Goal: Task Accomplishment & Management: Manage account settings

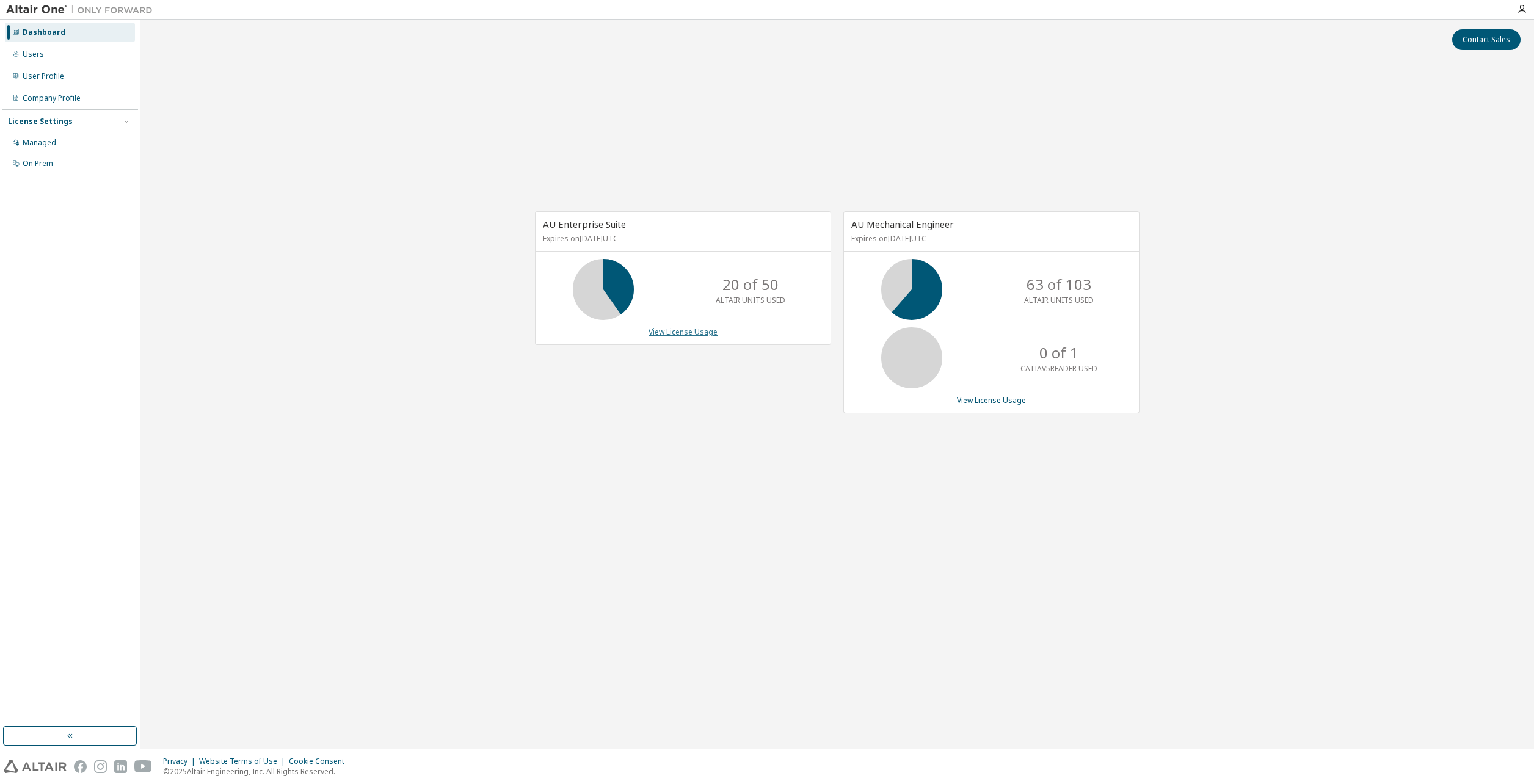
click at [694, 337] on link "View License Usage" at bounding box center [683, 332] width 69 height 11
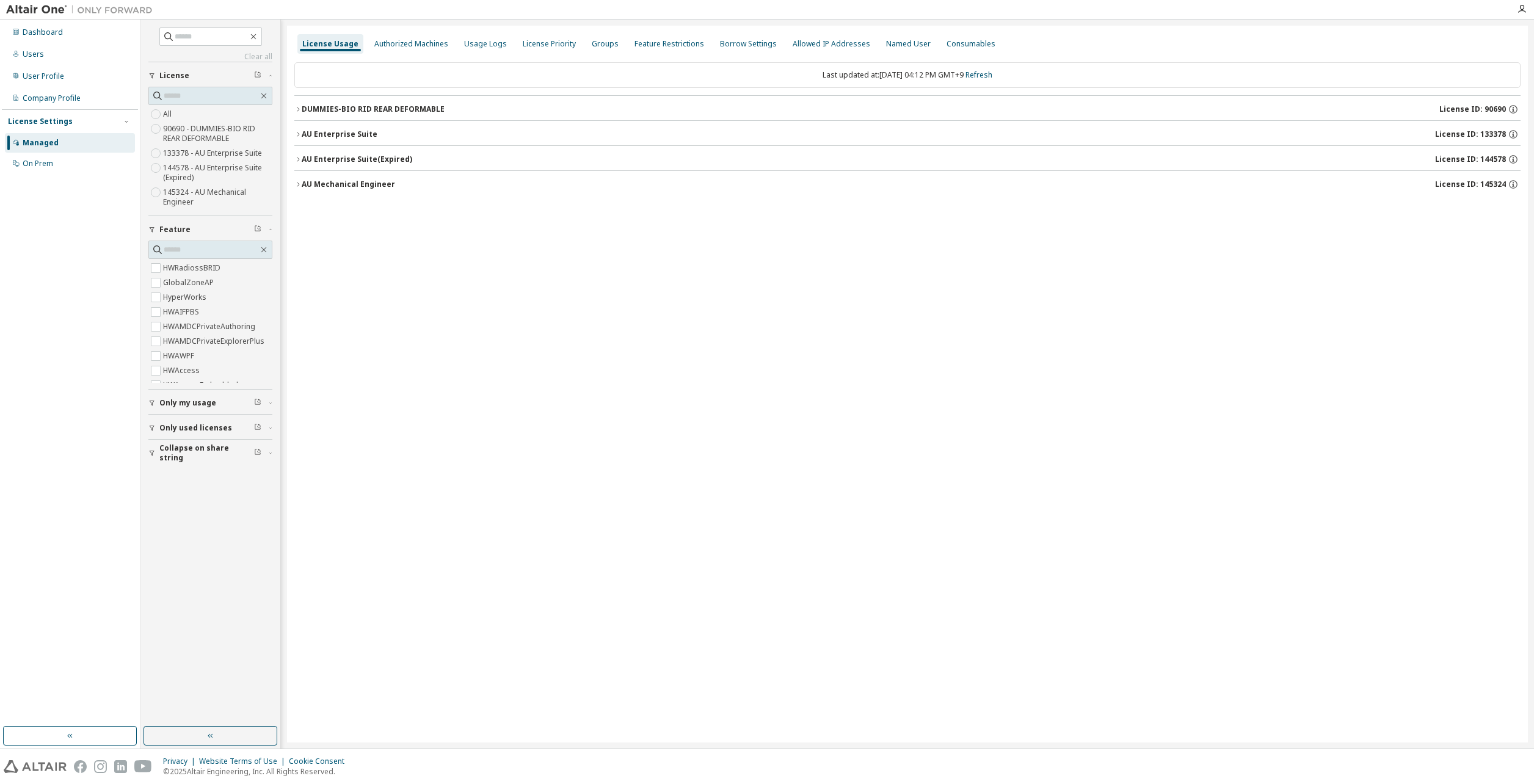
click at [297, 116] on button "DUMMIES-BIO RID REAR DEFORMABLE License ID: 90690" at bounding box center [907, 109] width 1227 height 27
click at [295, 161] on icon "button" at bounding box center [297, 164] width 7 height 7
click at [270, 403] on icon "button" at bounding box center [270, 403] width 2 height 1
click at [297, 189] on button "AU Mechanical Engineer License ID: 145324" at bounding box center [907, 184] width 1227 height 27
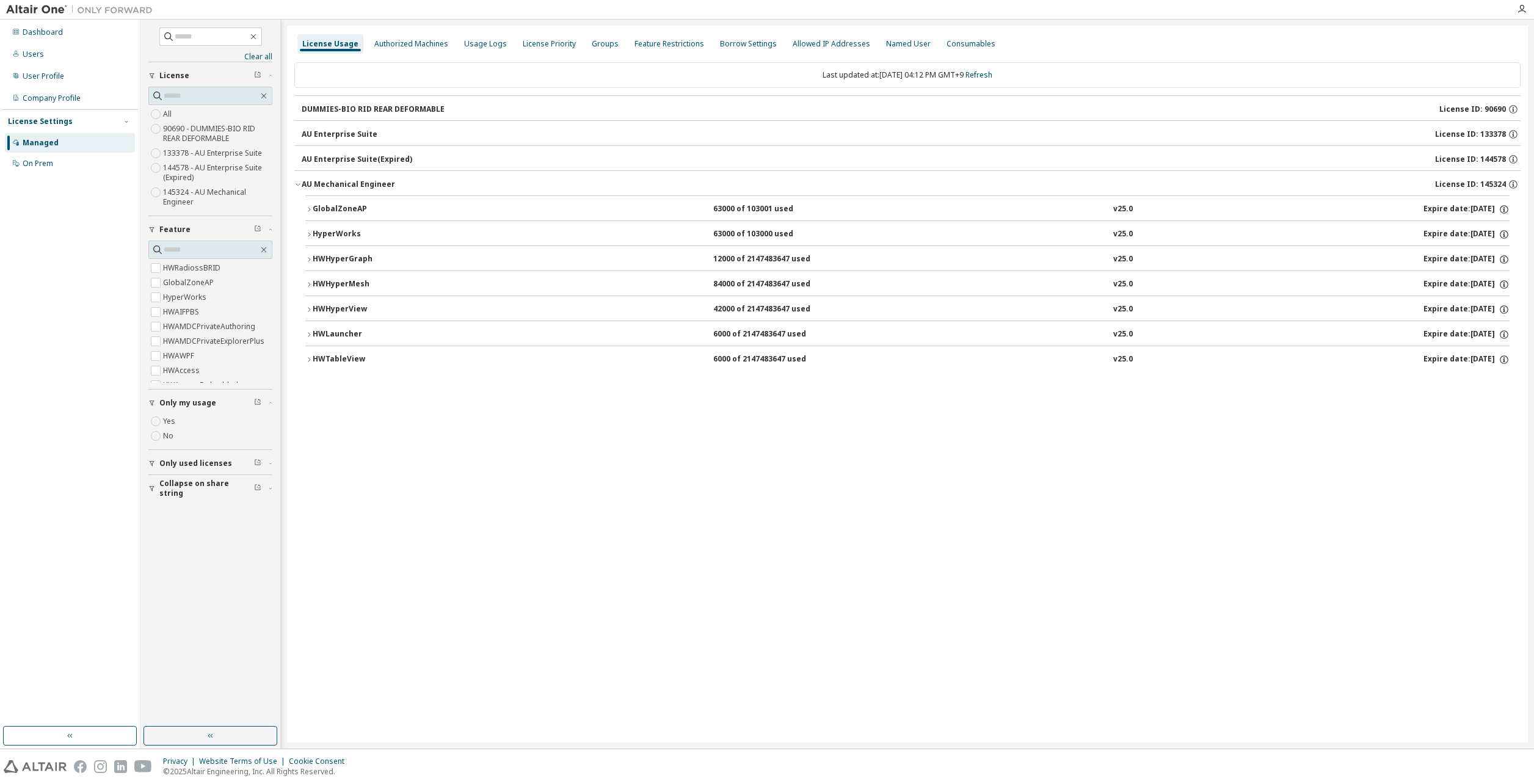
click at [306, 211] on icon "button" at bounding box center [309, 209] width 7 height 7
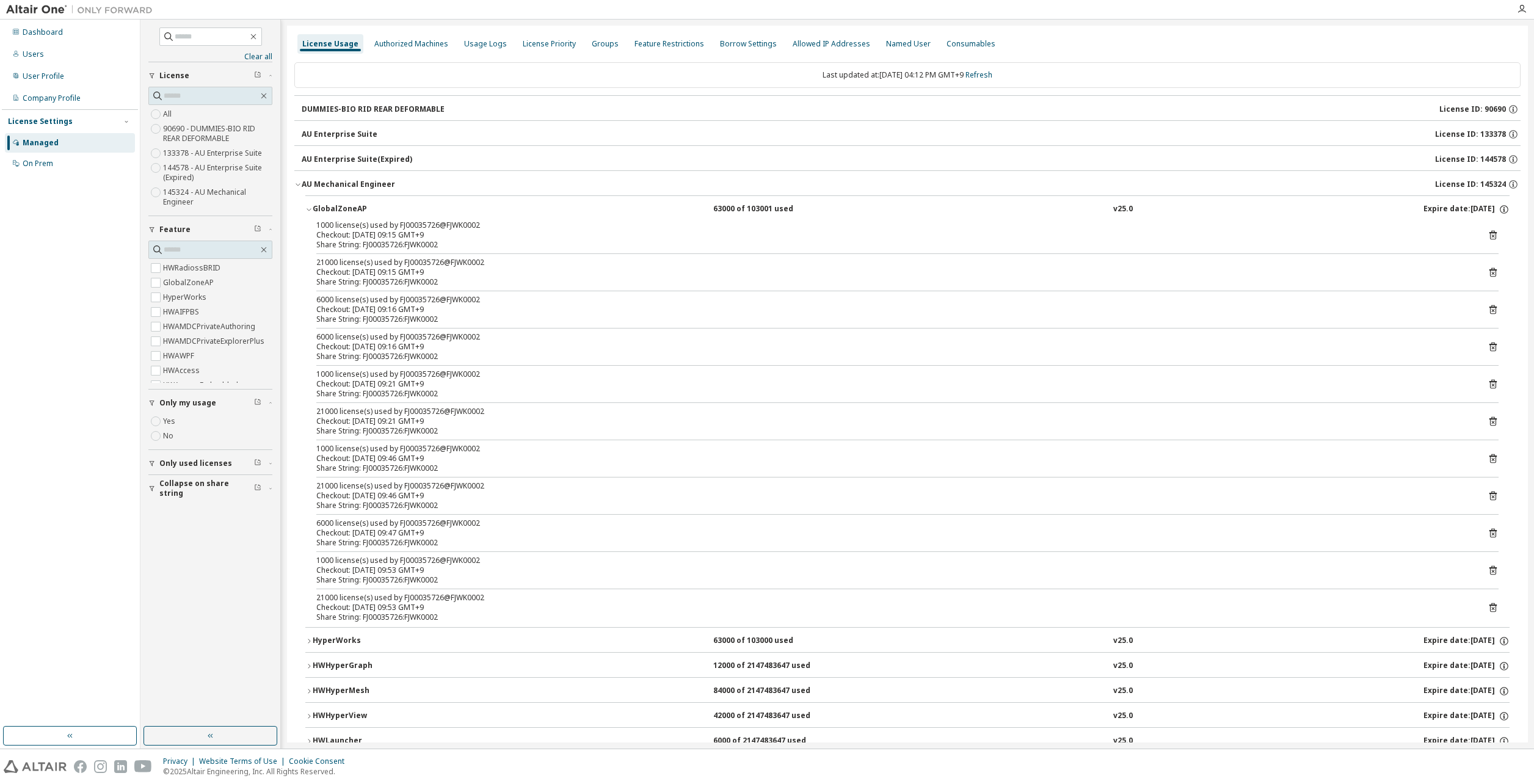
click at [306, 211] on icon "button" at bounding box center [309, 209] width 7 height 7
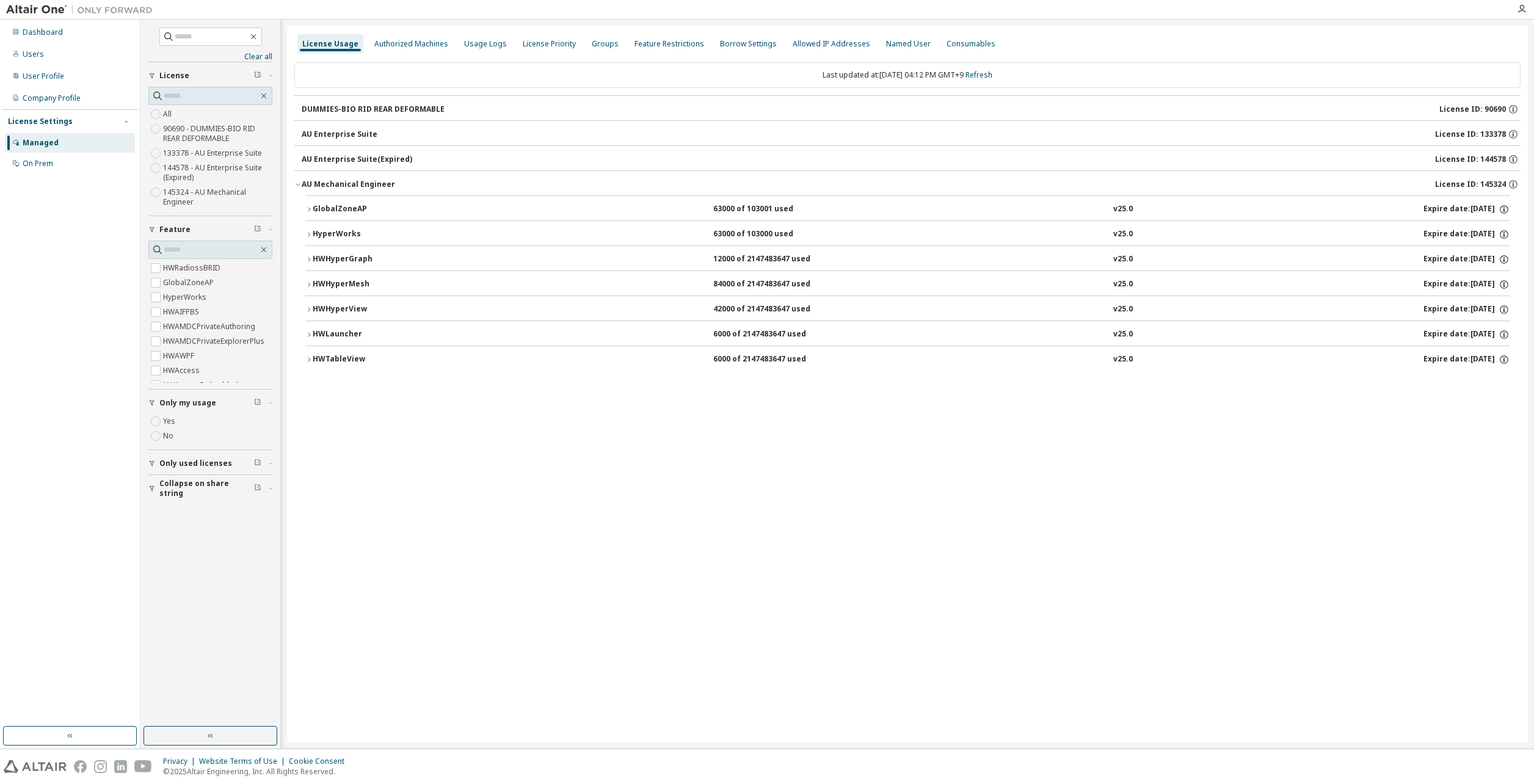
click at [306, 211] on icon "button" at bounding box center [309, 209] width 7 height 7
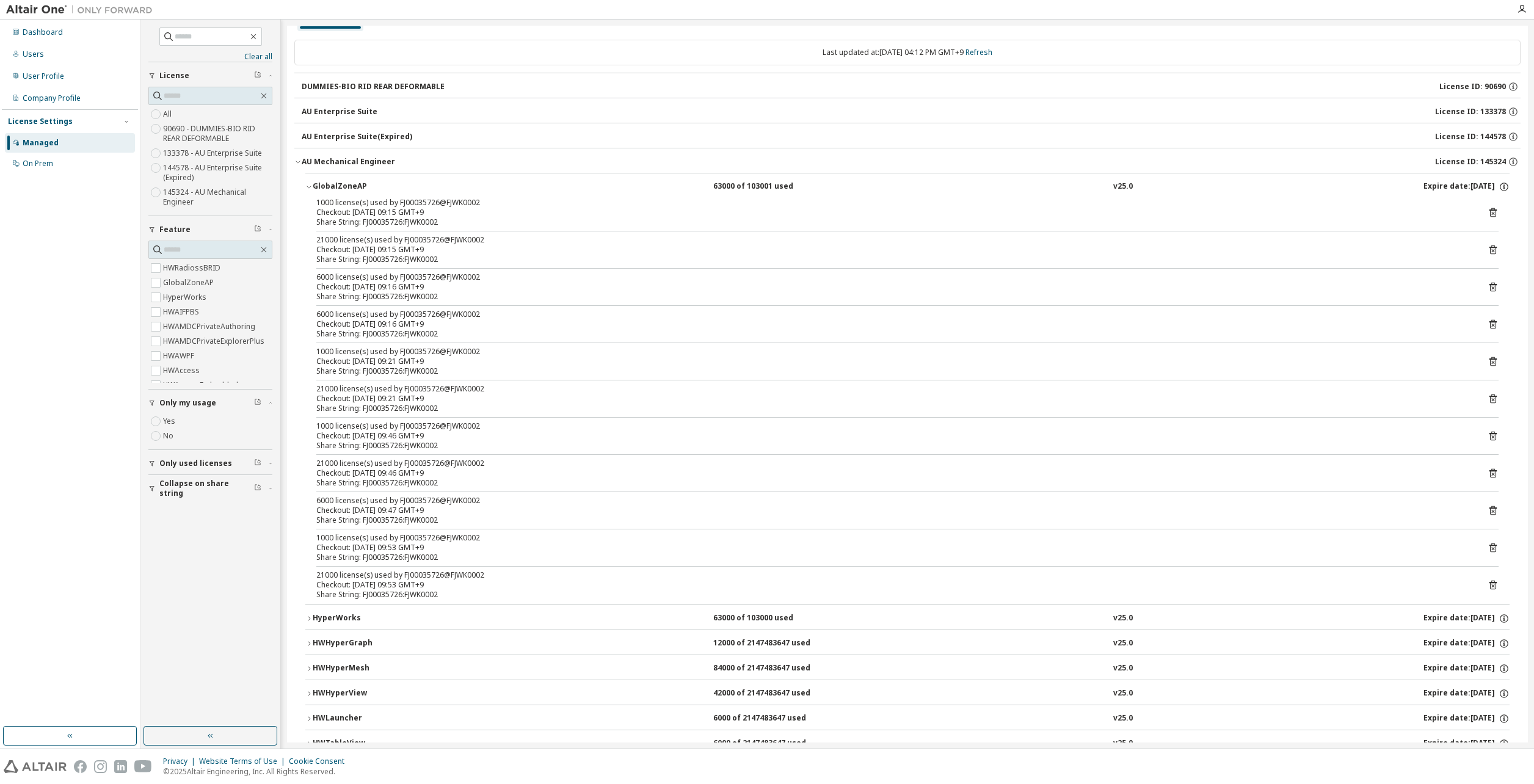
scroll to position [57, 0]
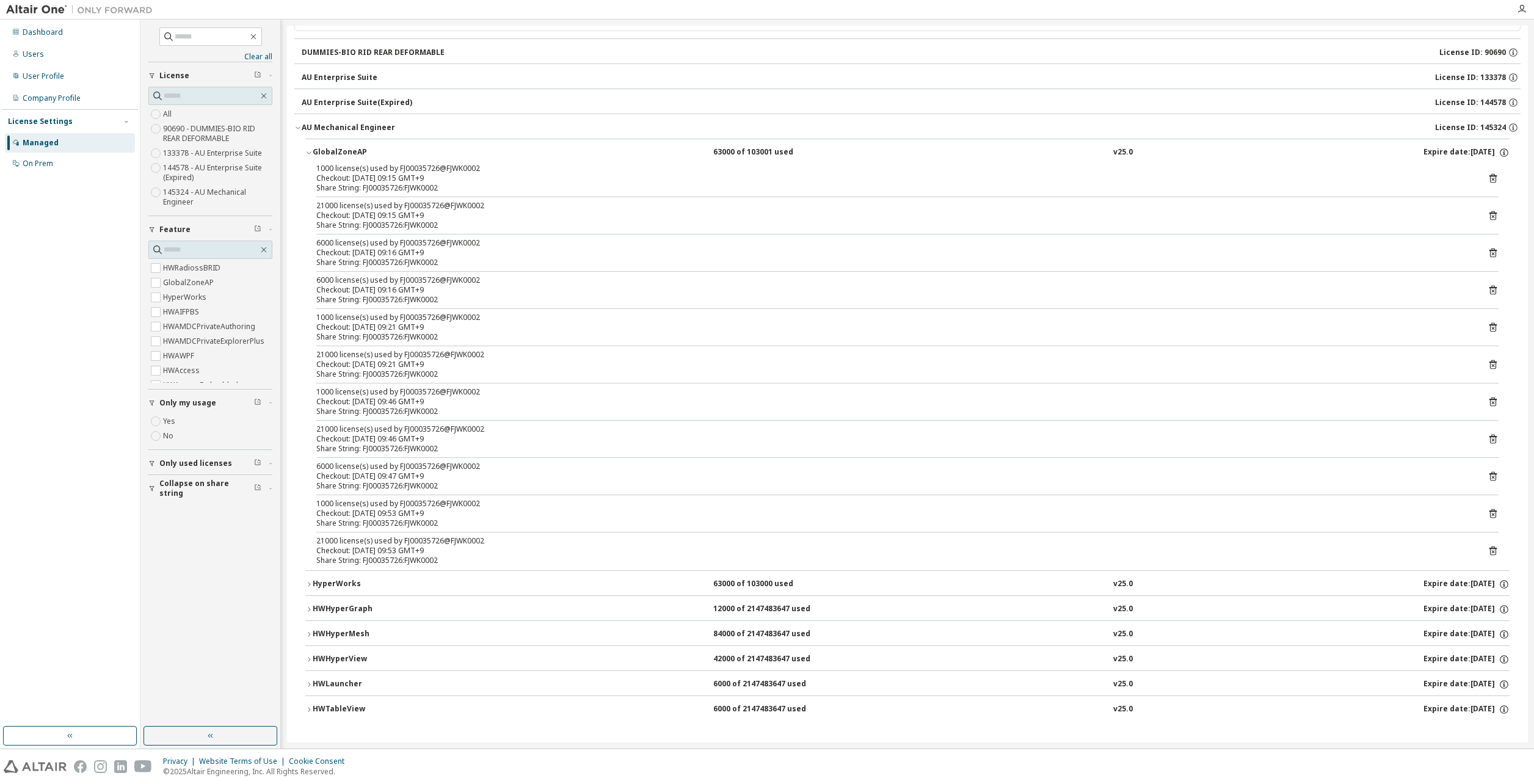
click at [304, 581] on div "GlobalZoneAP 63000 of 103001 used v25.0 Expire date: 2026-01-01 1000 license(s)…" at bounding box center [907, 432] width 1227 height 586
click at [311, 586] on icon "button" at bounding box center [309, 584] width 7 height 7
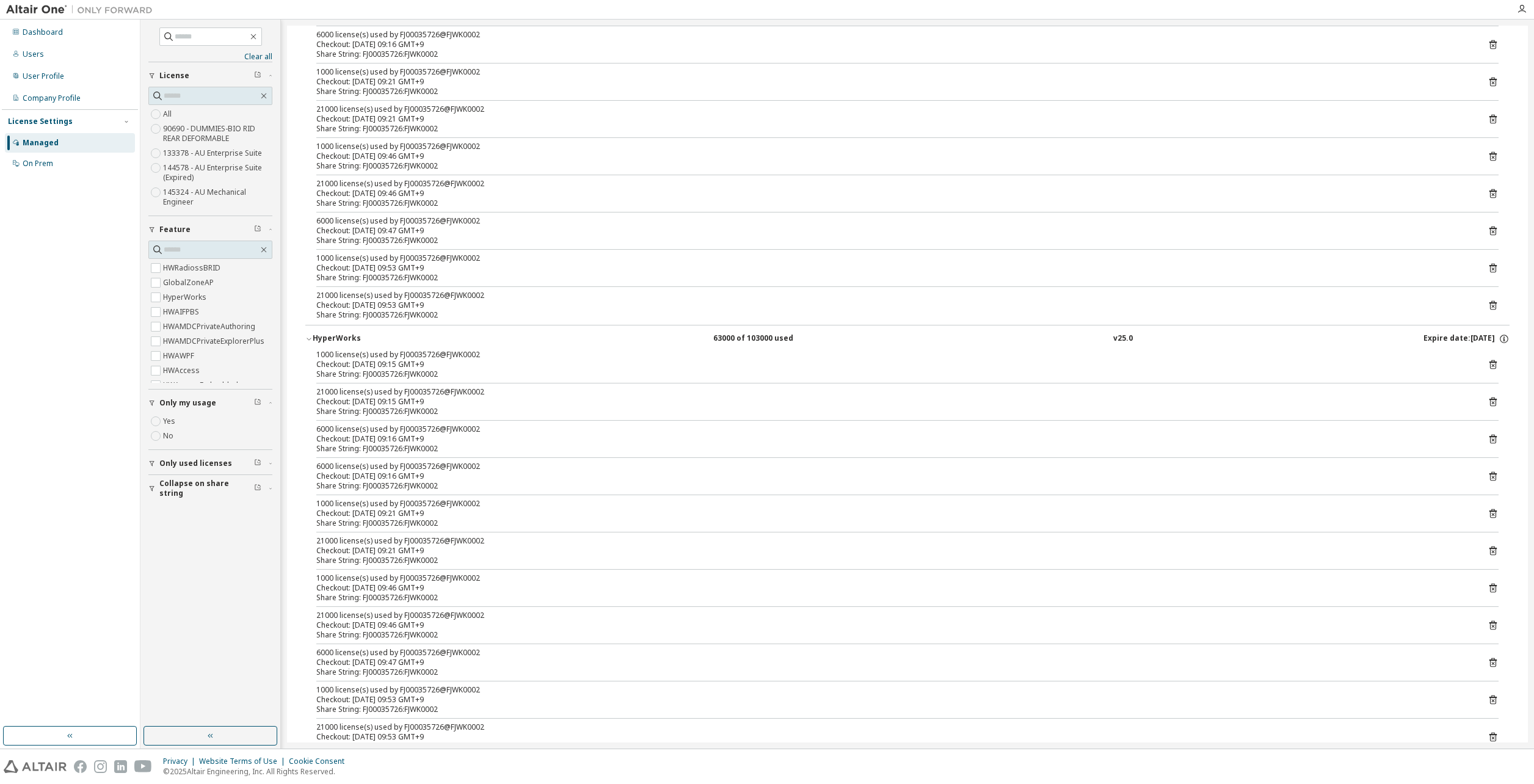
scroll to position [301, 0]
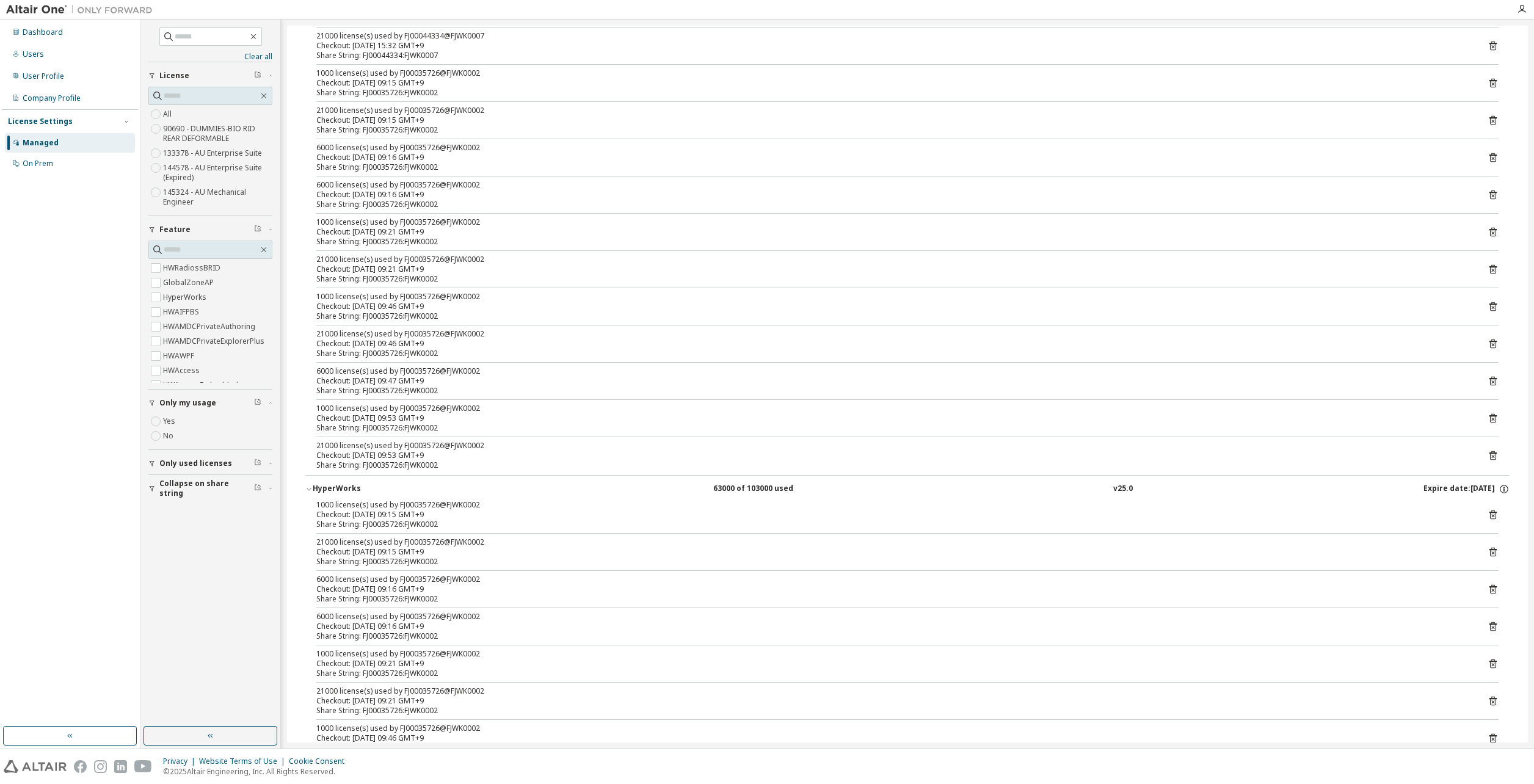
click at [268, 464] on icon "button" at bounding box center [270, 463] width 7 height 3
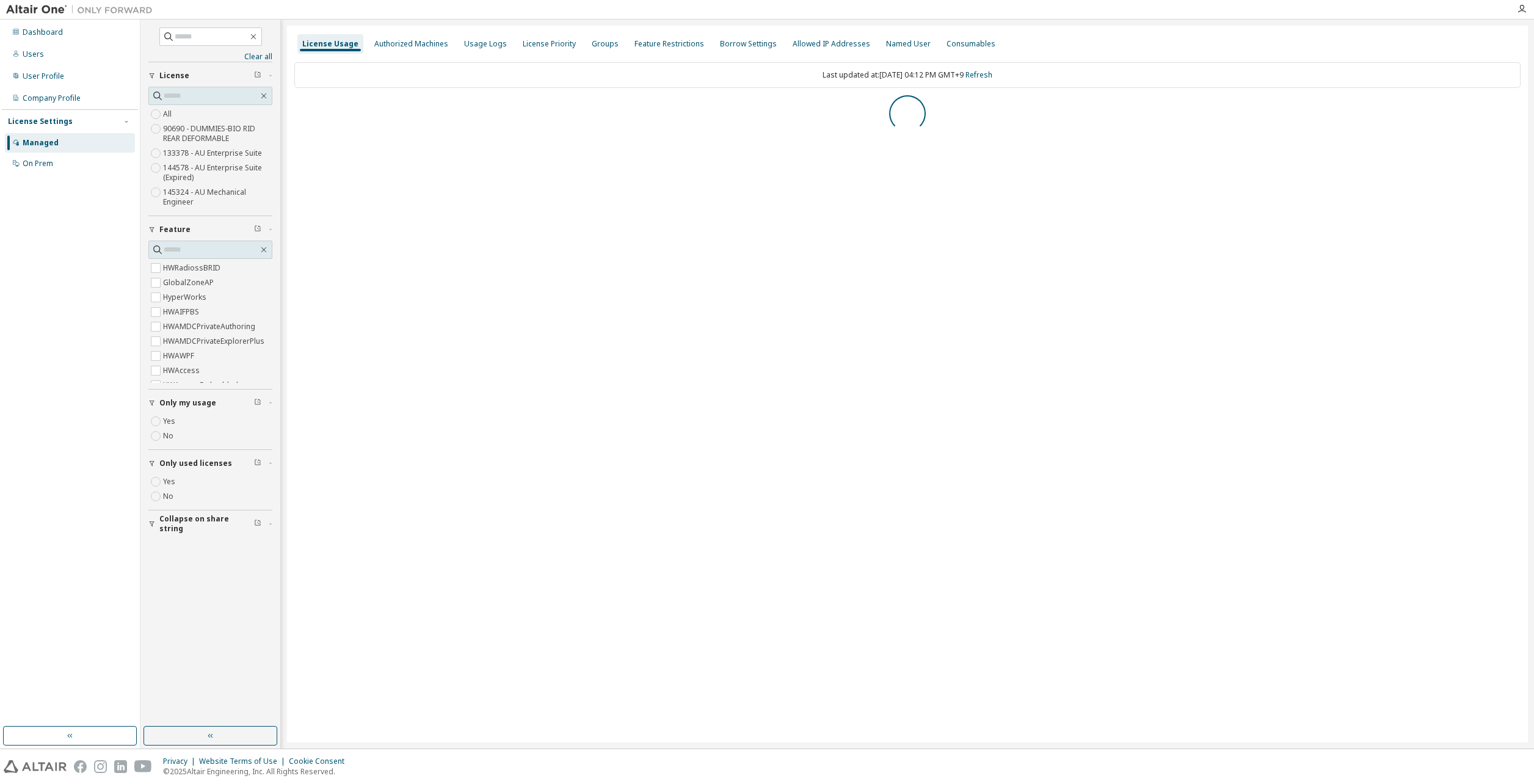
scroll to position [0, 0]
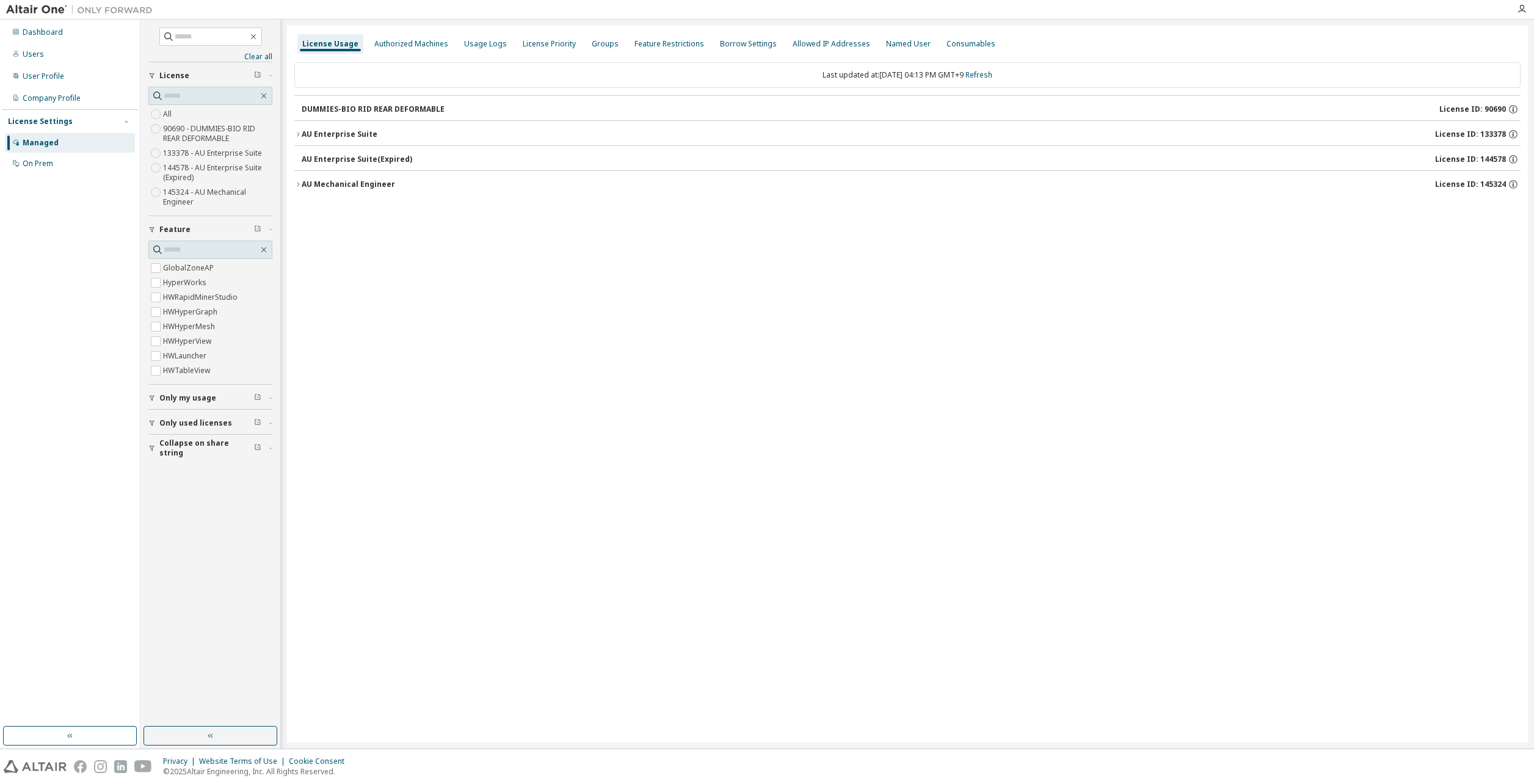
click at [298, 133] on icon "button" at bounding box center [297, 134] width 7 height 7
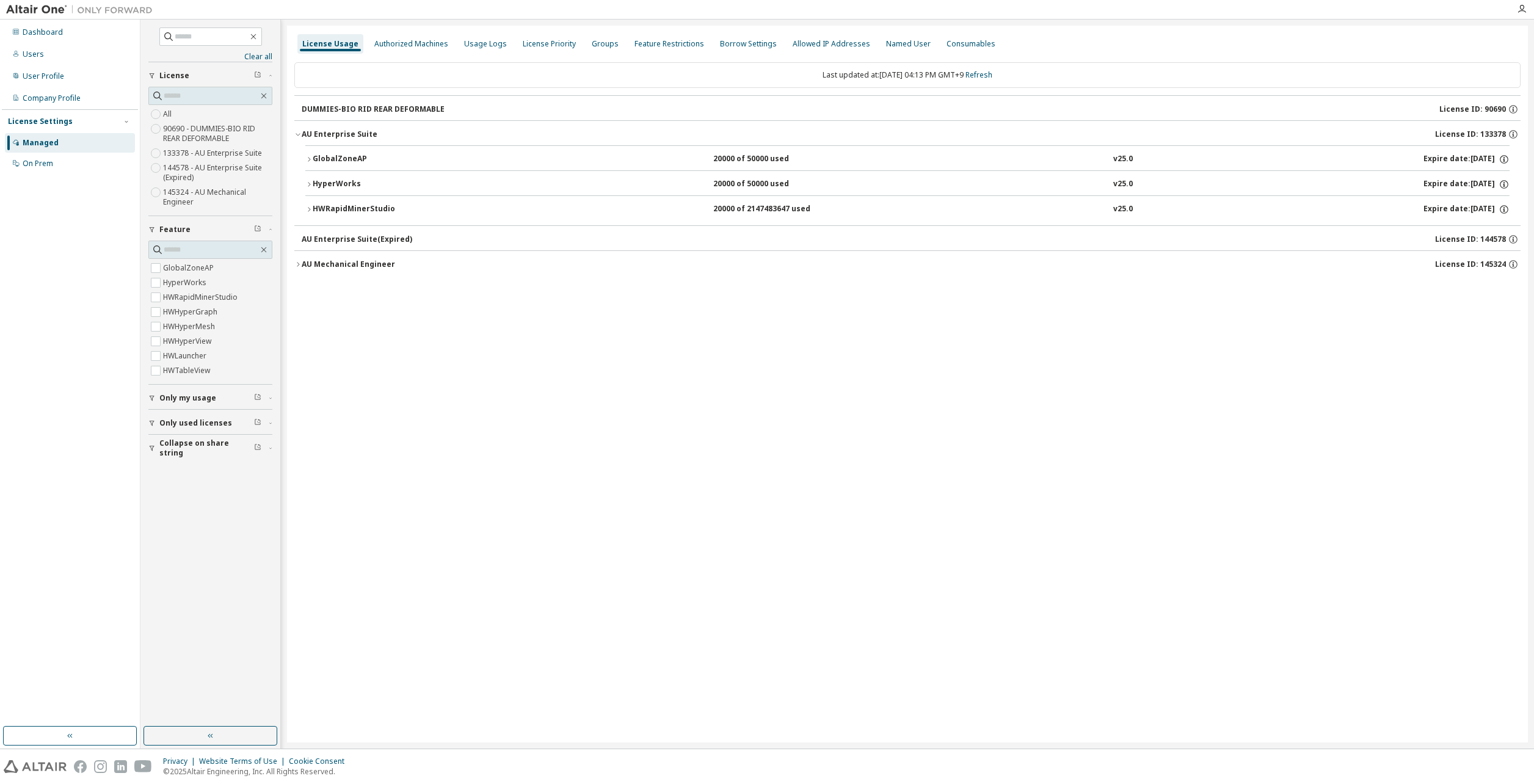
click at [299, 264] on icon "button" at bounding box center [297, 264] width 7 height 7
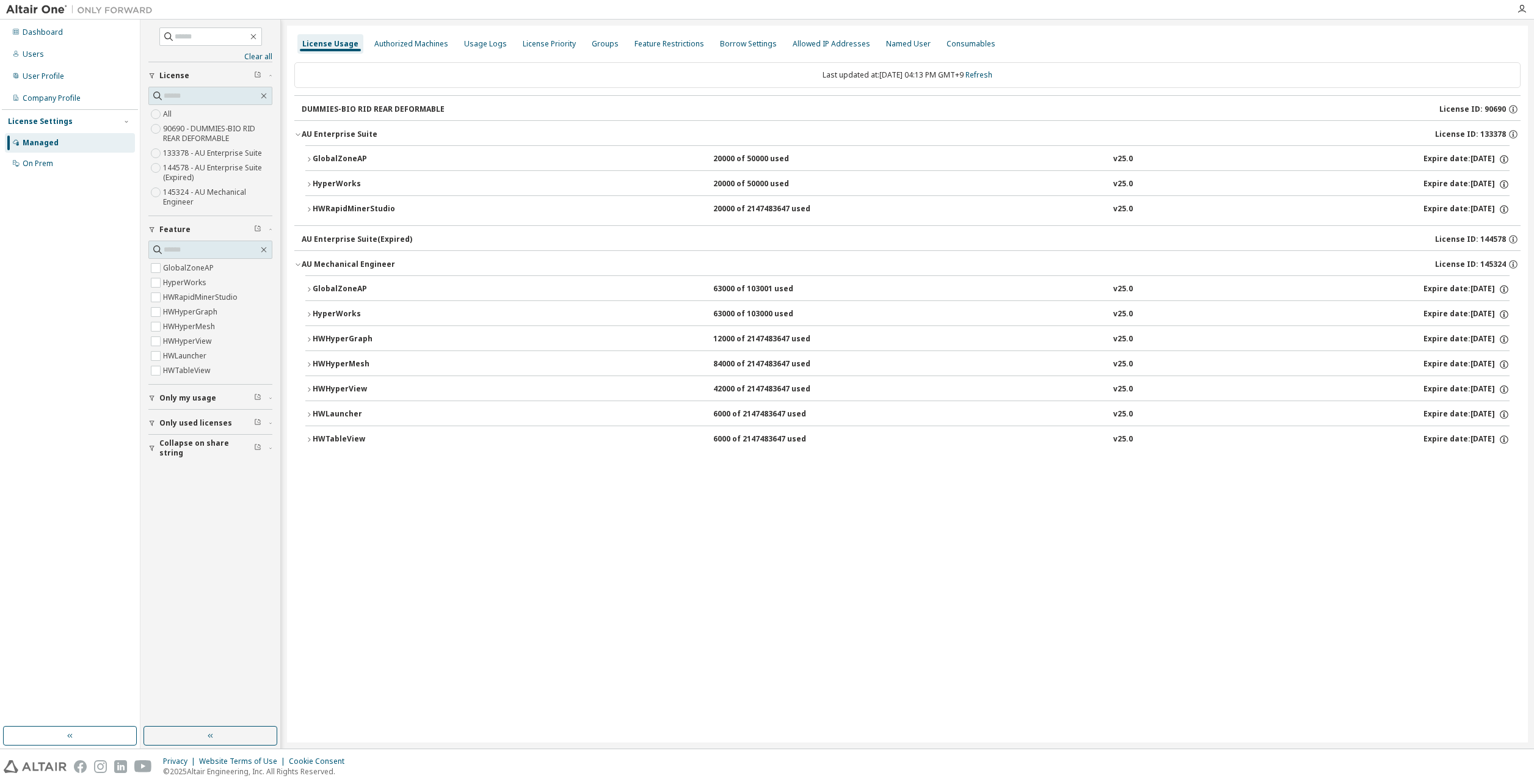
click at [306, 184] on icon "button" at bounding box center [309, 184] width 7 height 7
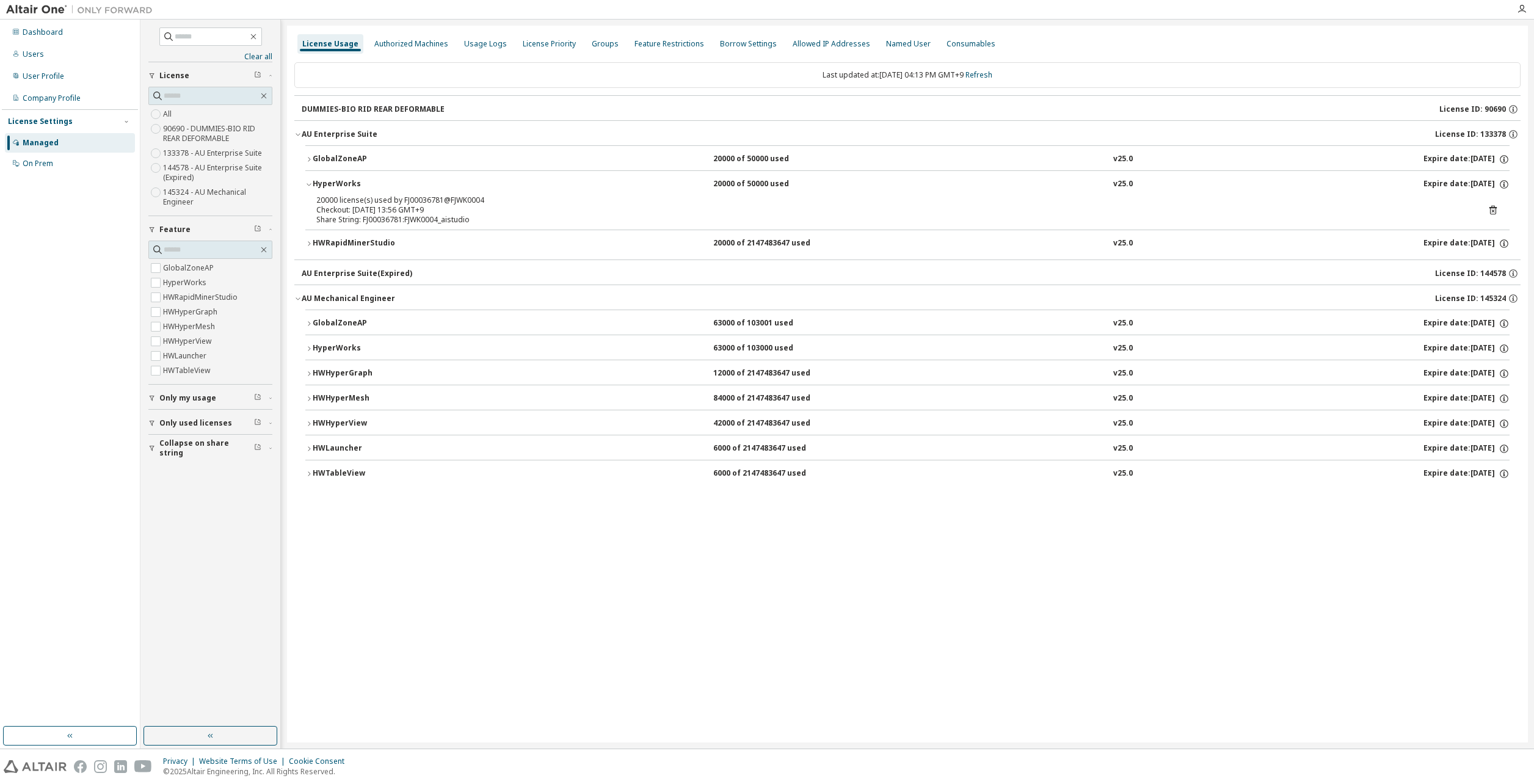
click at [308, 160] on icon "button" at bounding box center [309, 159] width 7 height 7
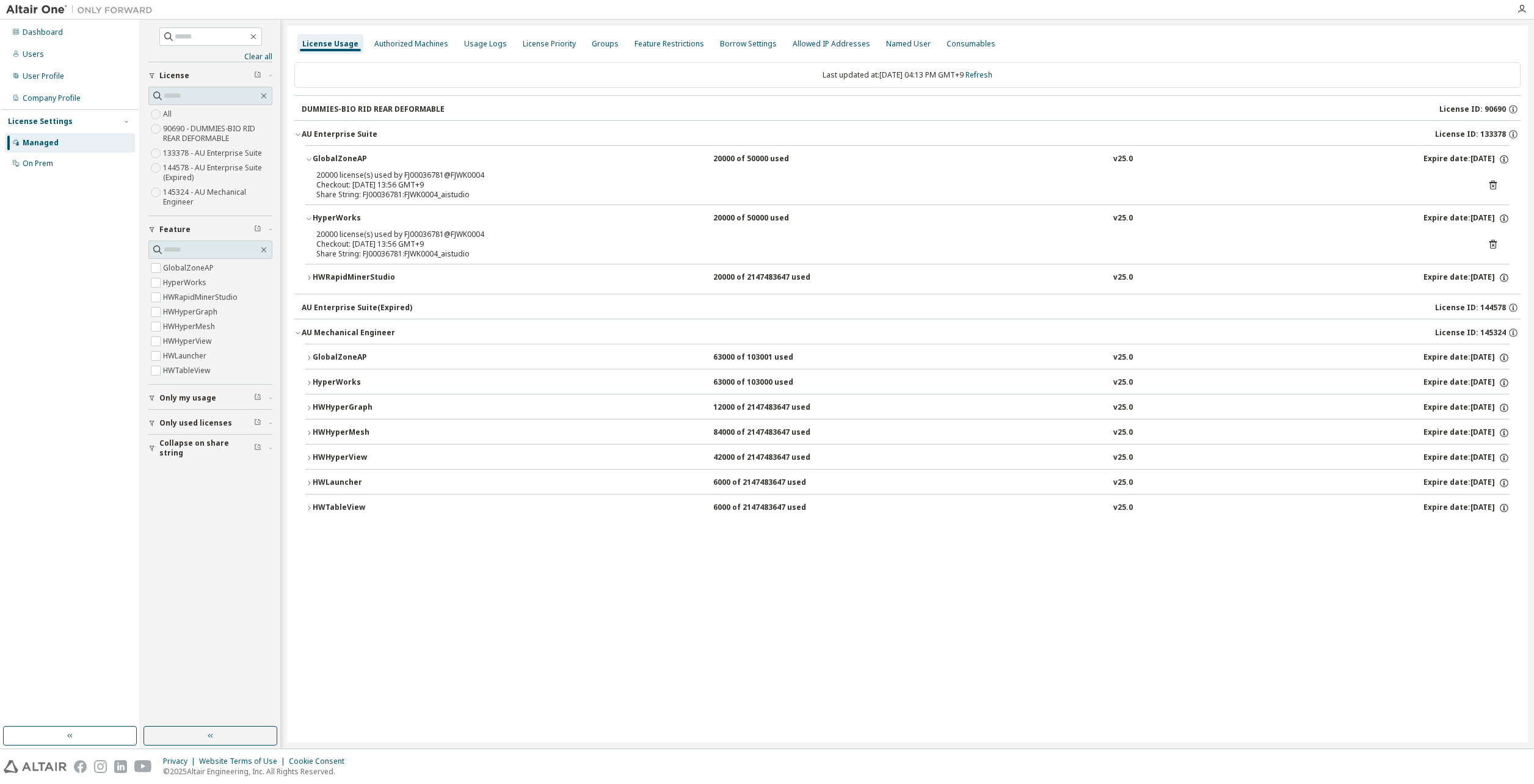
click at [309, 275] on icon "button" at bounding box center [309, 278] width 7 height 7
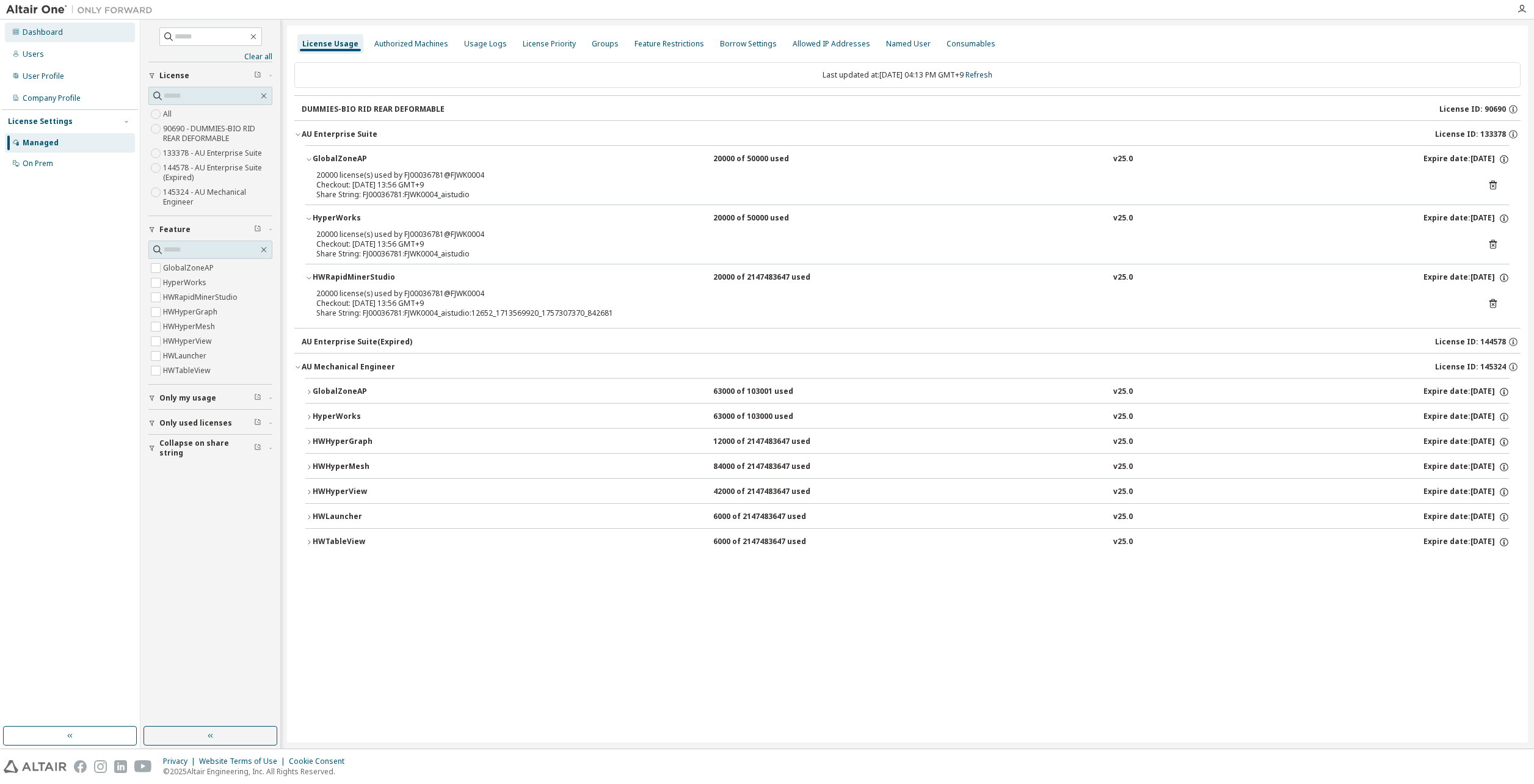
click at [55, 39] on div "Dashboard" at bounding box center [70, 32] width 130 height 20
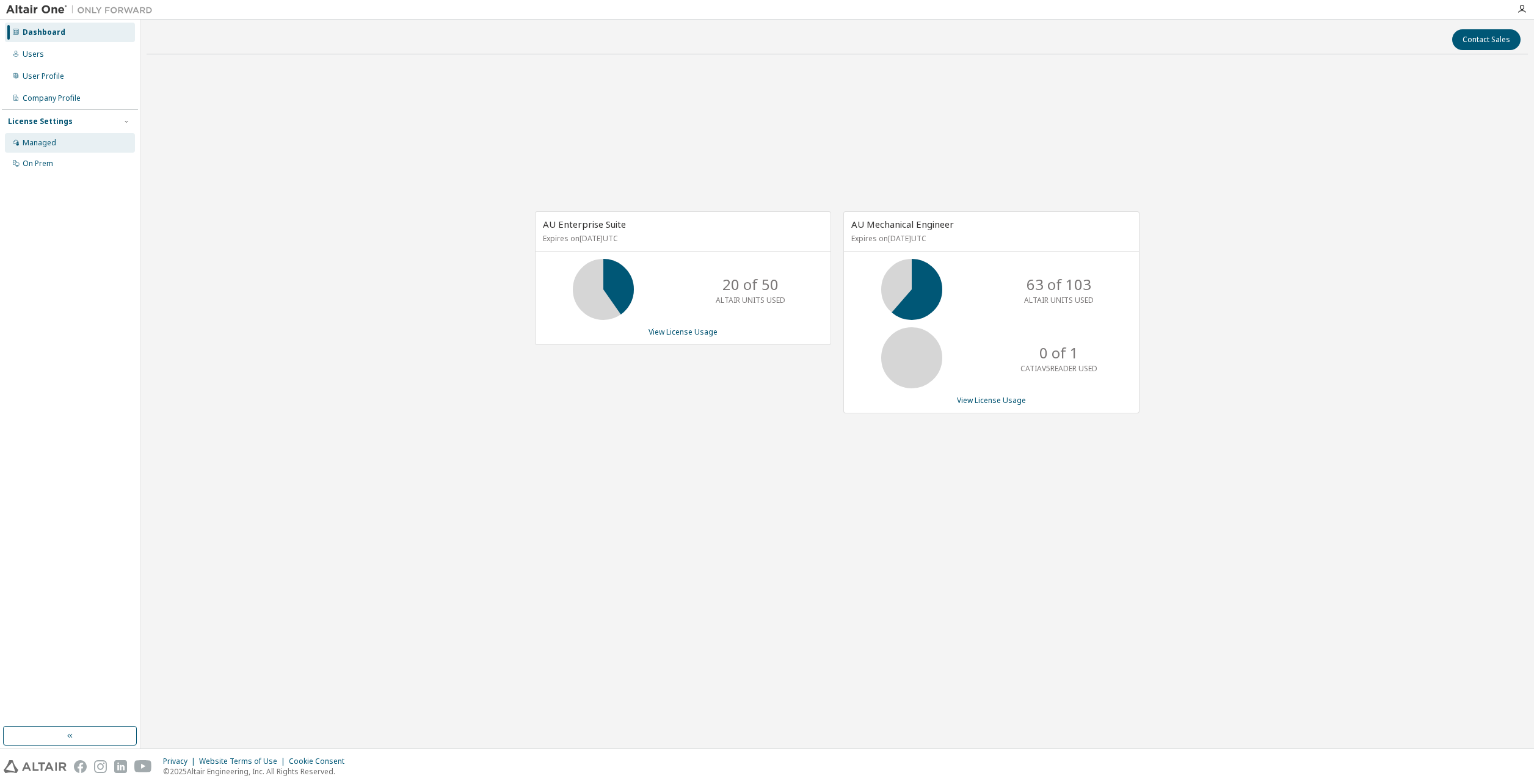
click at [57, 142] on div "Managed" at bounding box center [70, 143] width 130 height 20
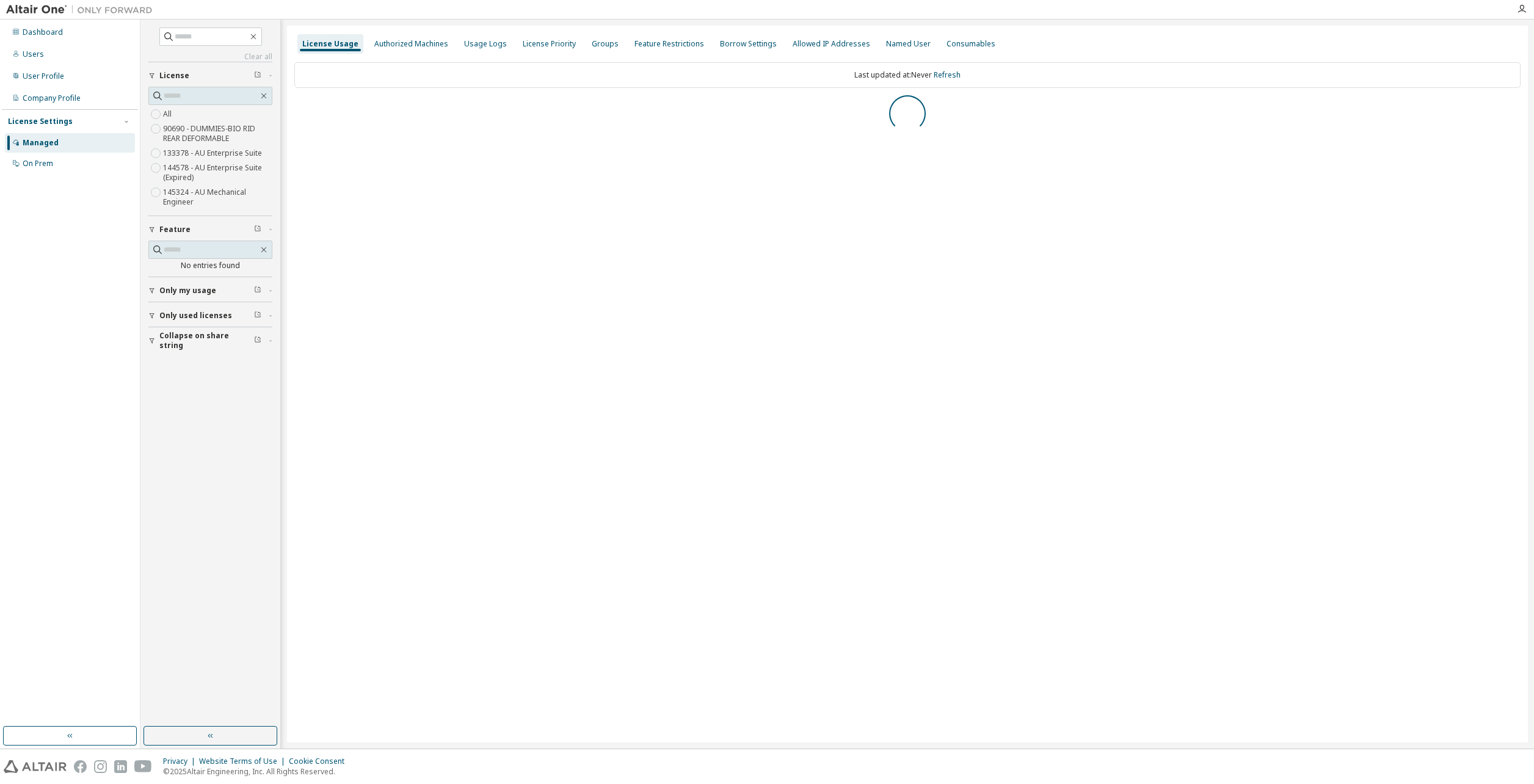
click at [213, 318] on span "Only used licenses" at bounding box center [195, 315] width 72 height 10
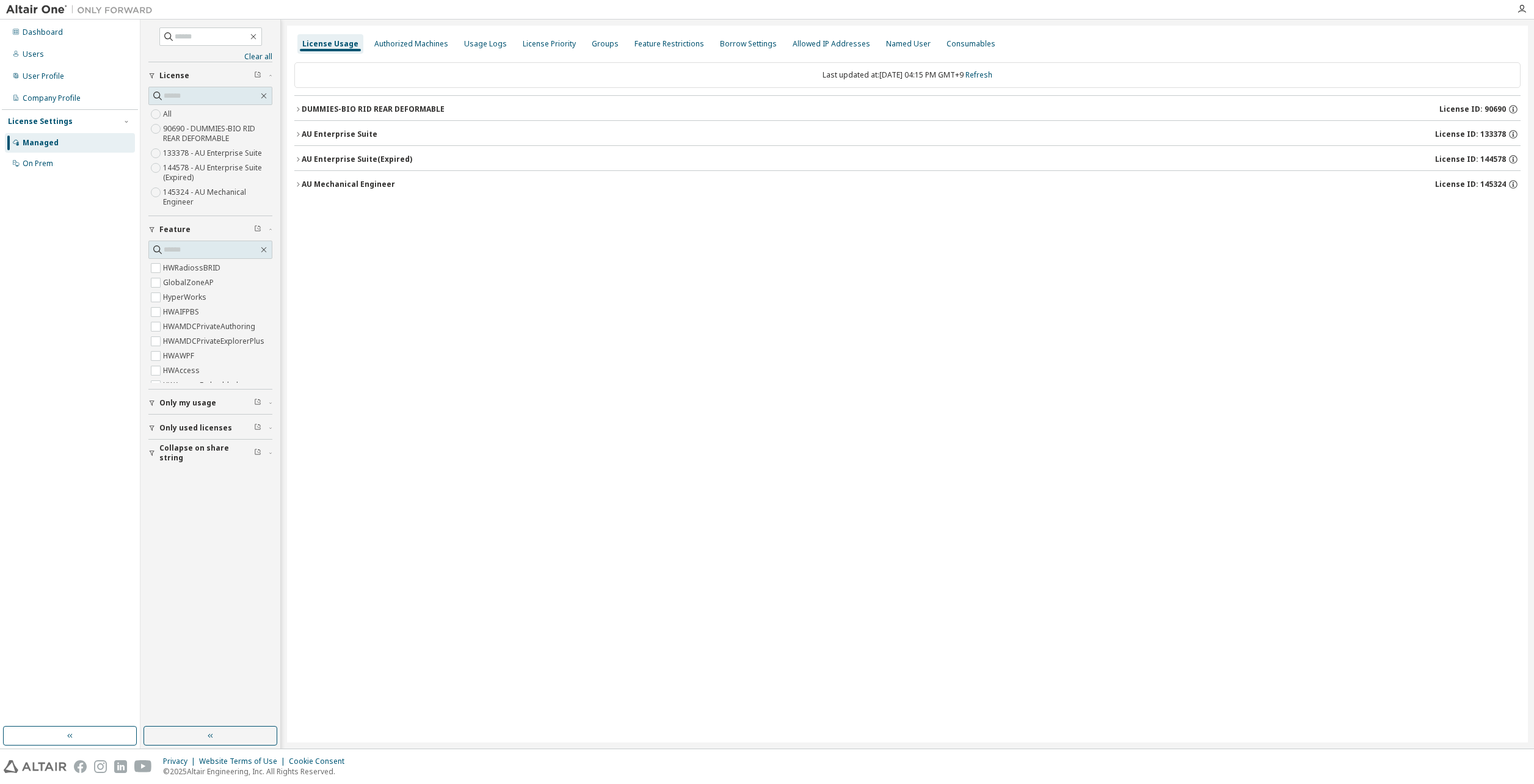
click at [193, 424] on span "Only used licenses" at bounding box center [195, 428] width 72 height 10
click at [456, 283] on div "License Usage Authorized Machines Usage Logs License Priority Groups Feature Re…" at bounding box center [907, 384] width 1241 height 716
click at [297, 183] on icon "button" at bounding box center [297, 184] width 7 height 7
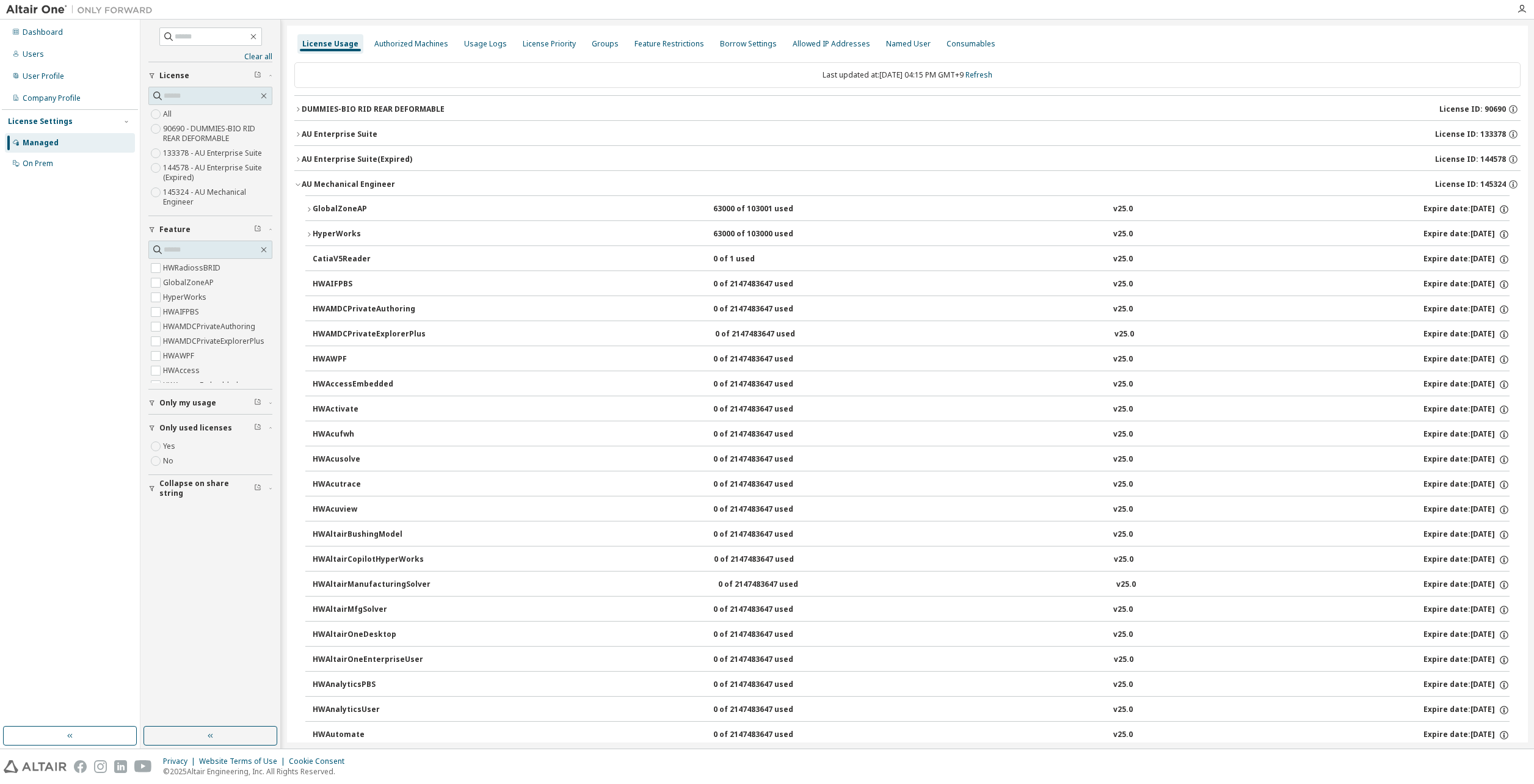
click at [297, 183] on icon "button" at bounding box center [297, 184] width 7 height 7
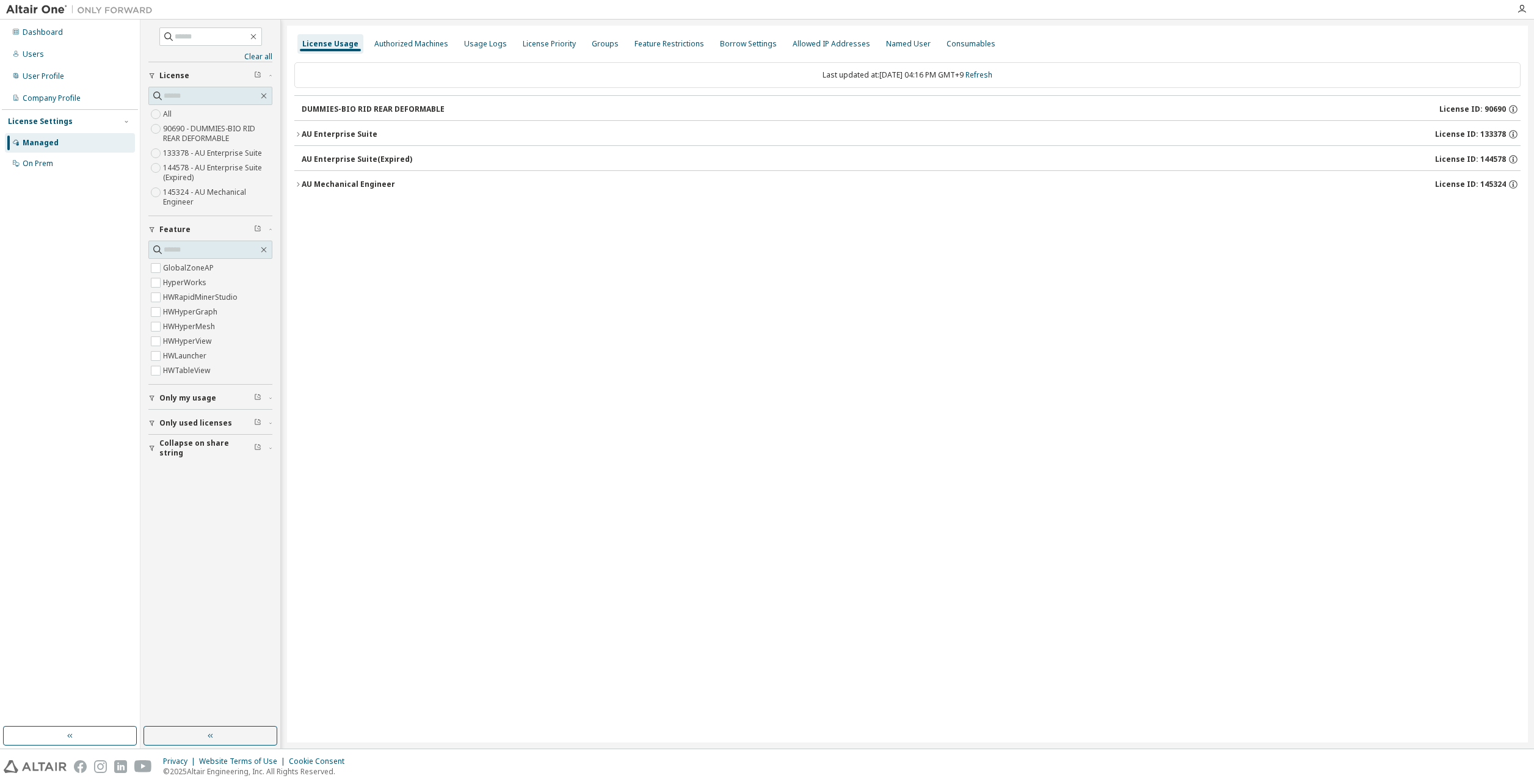
click at [299, 180] on icon "button" at bounding box center [297, 184] width 7 height 7
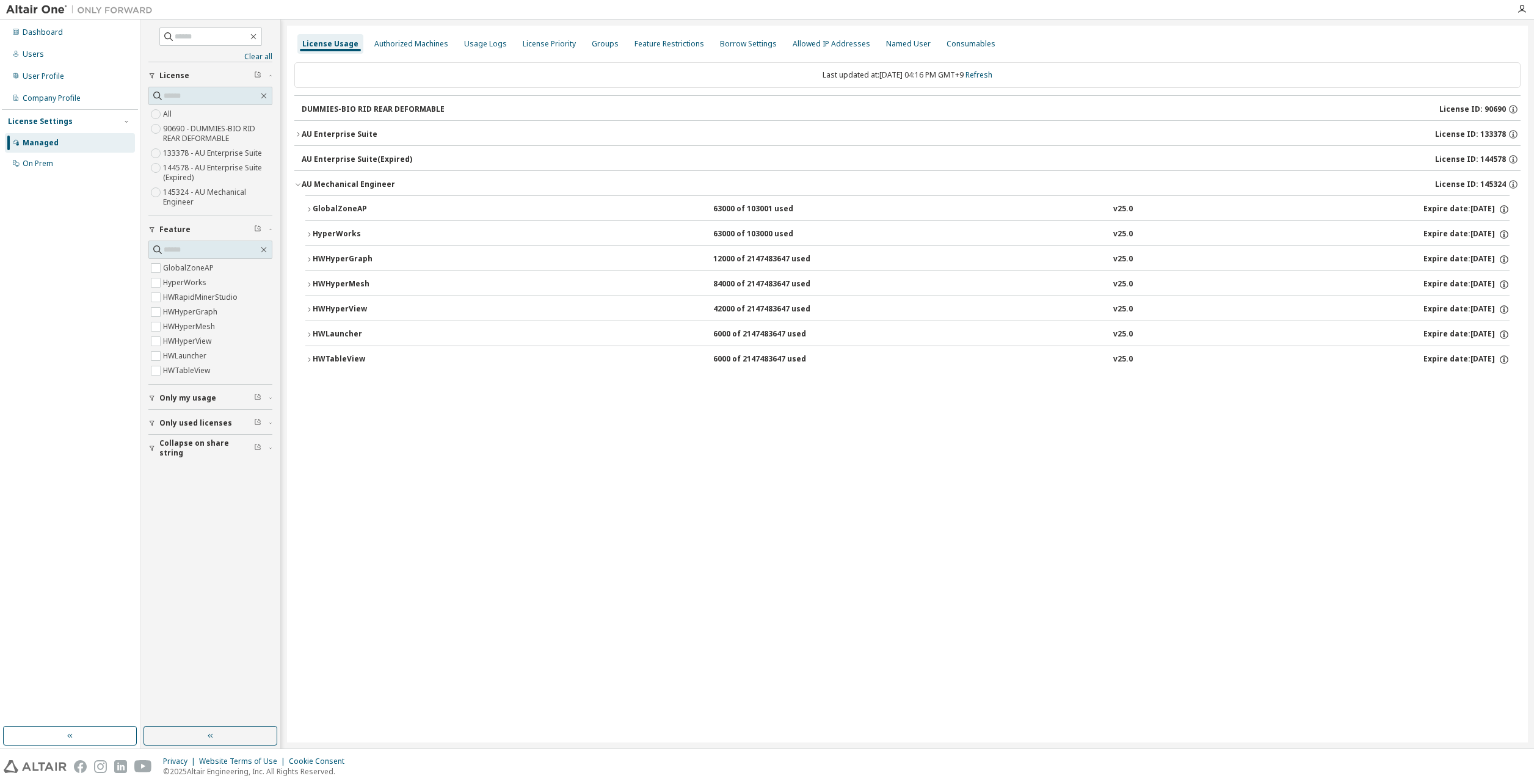
click at [306, 209] on icon "button" at bounding box center [309, 209] width 7 height 7
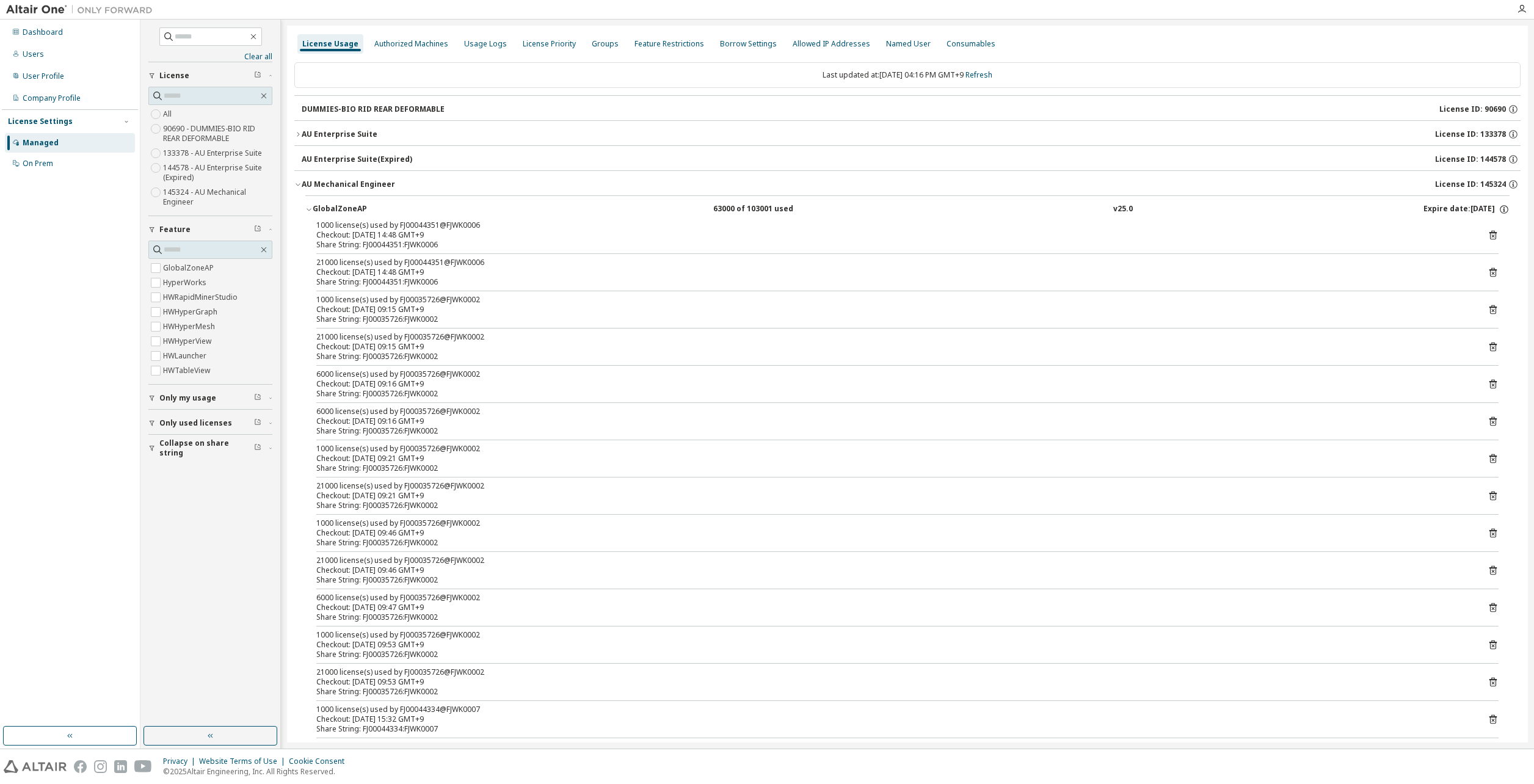
click at [309, 207] on icon "button" at bounding box center [309, 209] width 7 height 7
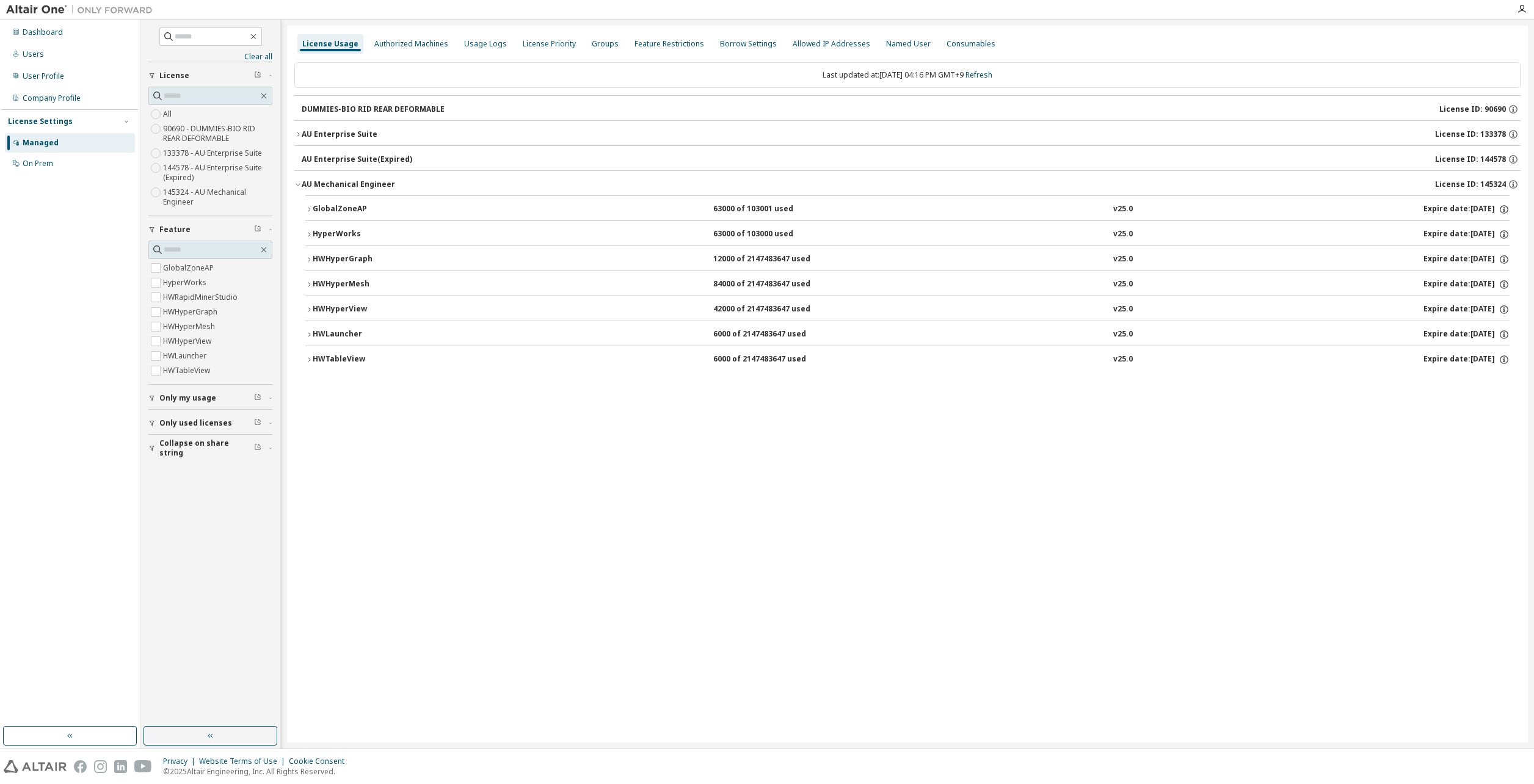
click at [309, 231] on icon "button" at bounding box center [309, 234] width 7 height 7
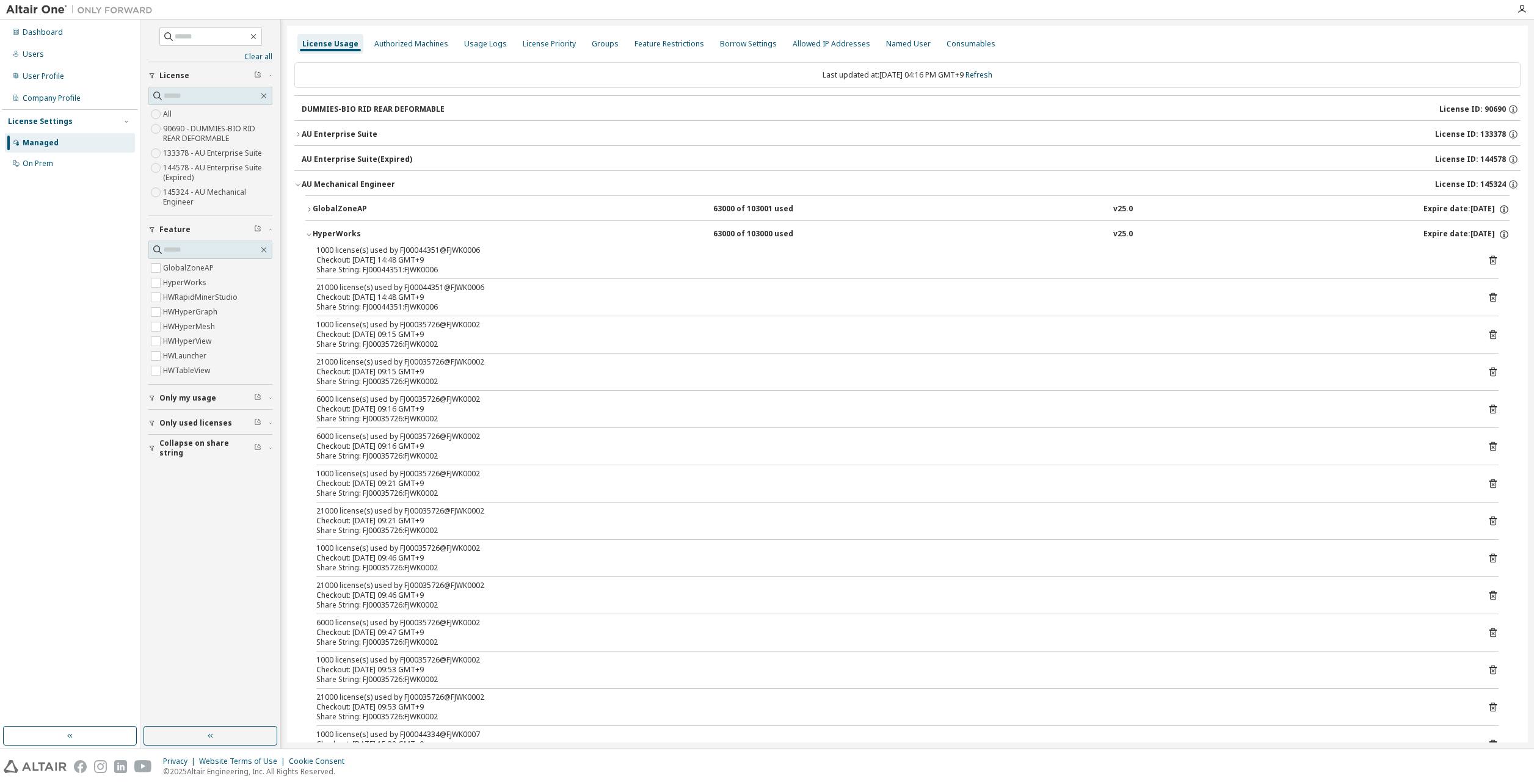
click at [309, 231] on icon "button" at bounding box center [309, 234] width 7 height 7
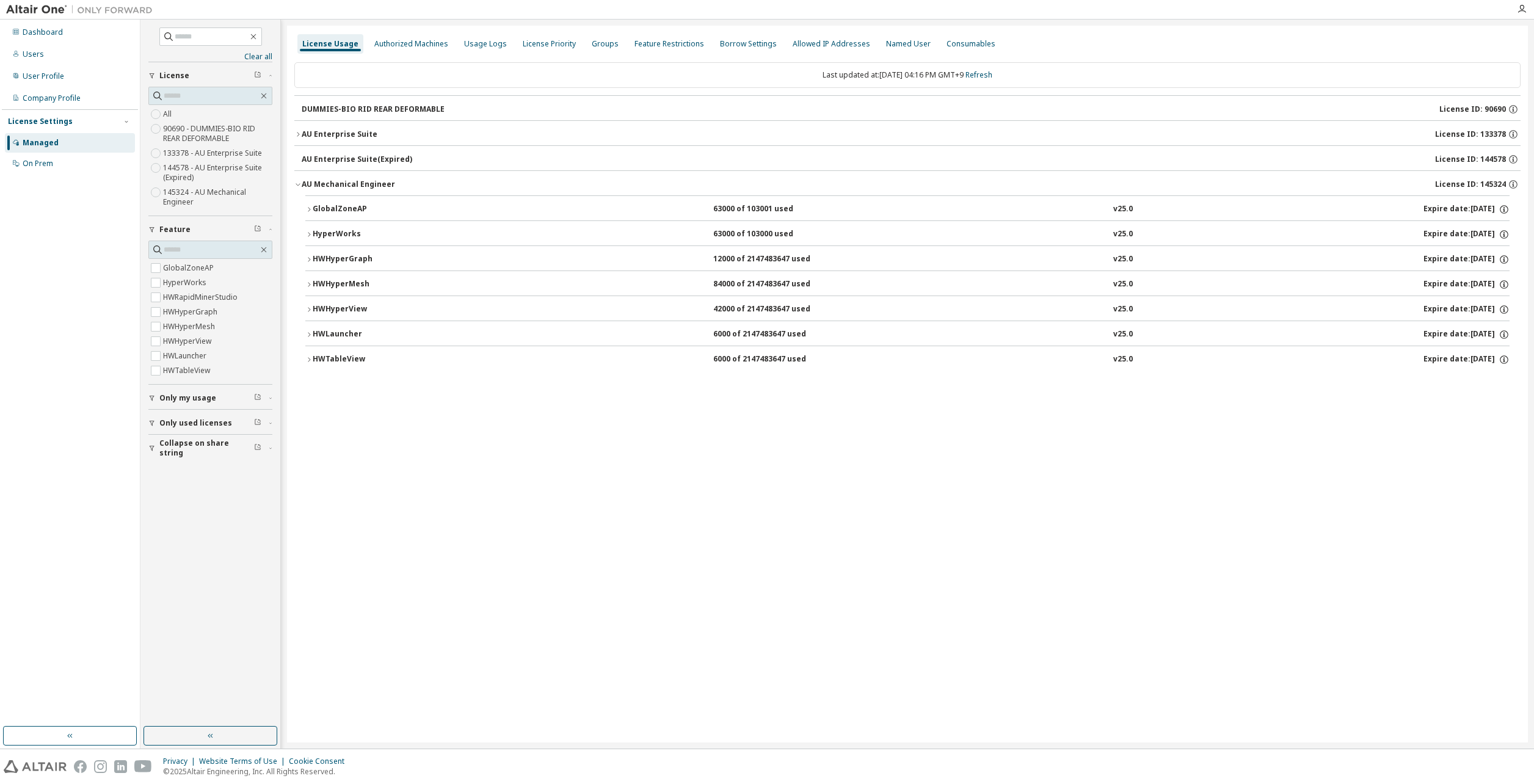
click at [298, 133] on icon "button" at bounding box center [297, 134] width 7 height 7
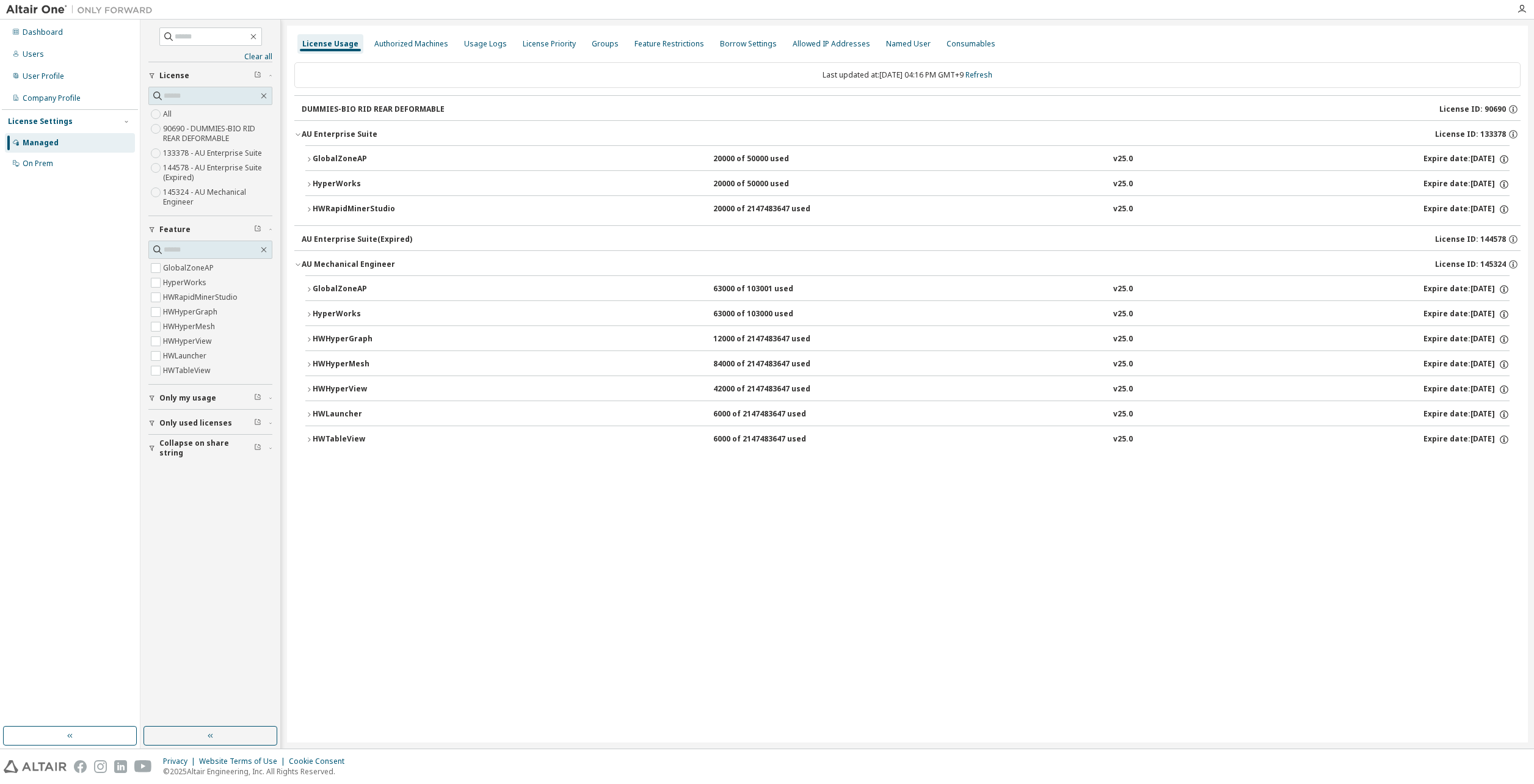
click at [310, 158] on icon "button" at bounding box center [309, 159] width 7 height 7
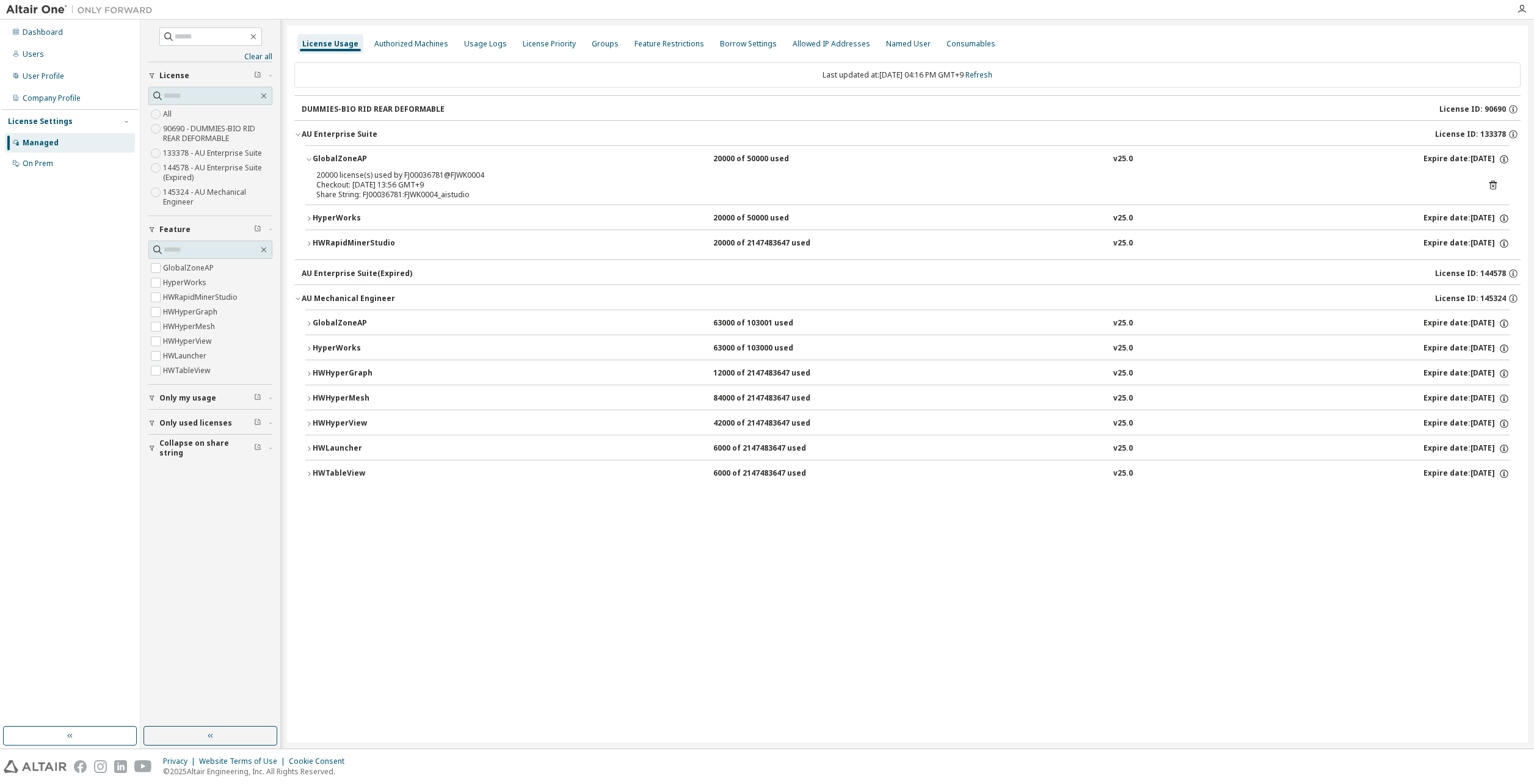
click at [310, 158] on icon "button" at bounding box center [309, 159] width 7 height 7
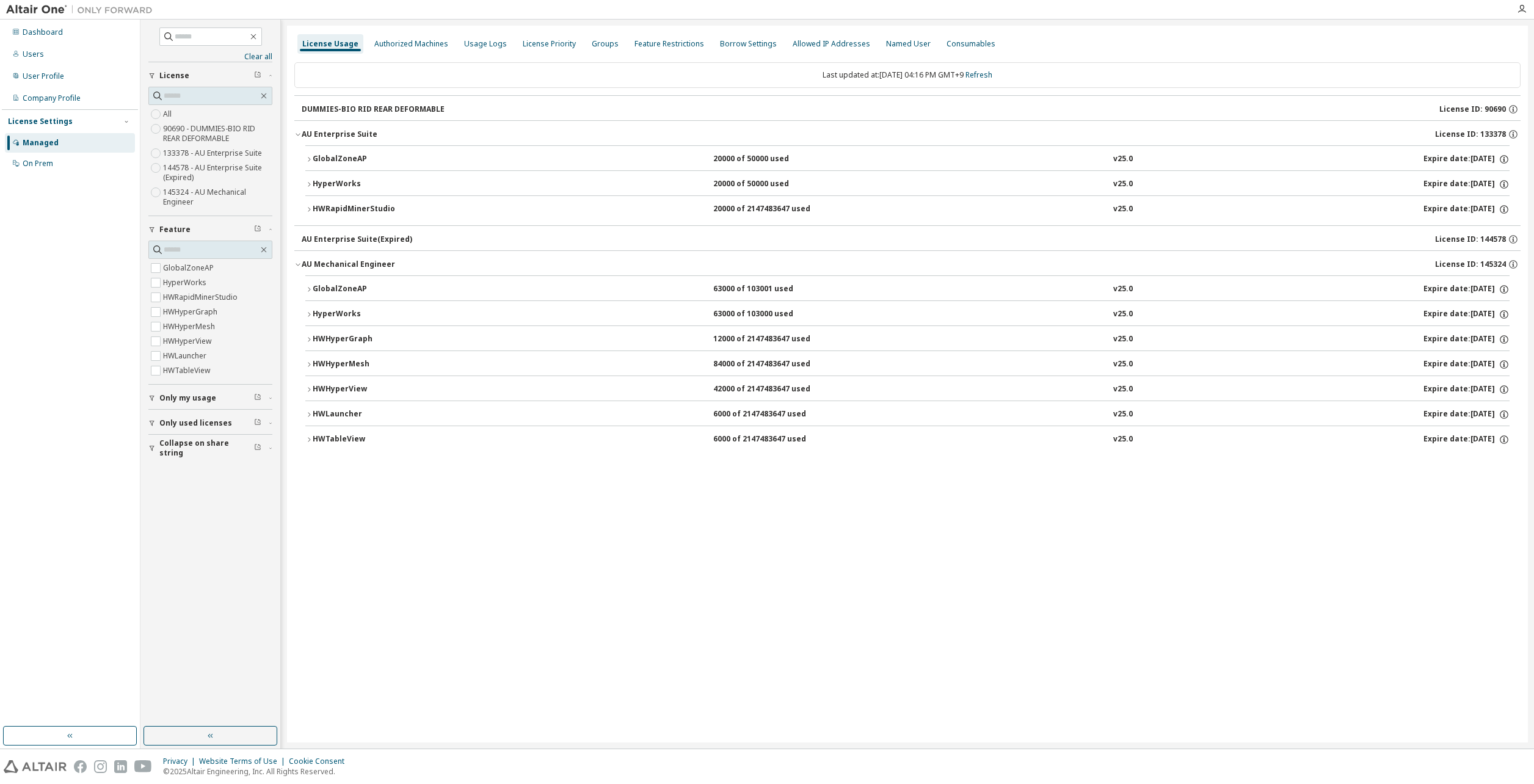
click at [308, 180] on icon "button" at bounding box center [309, 184] width 7 height 7
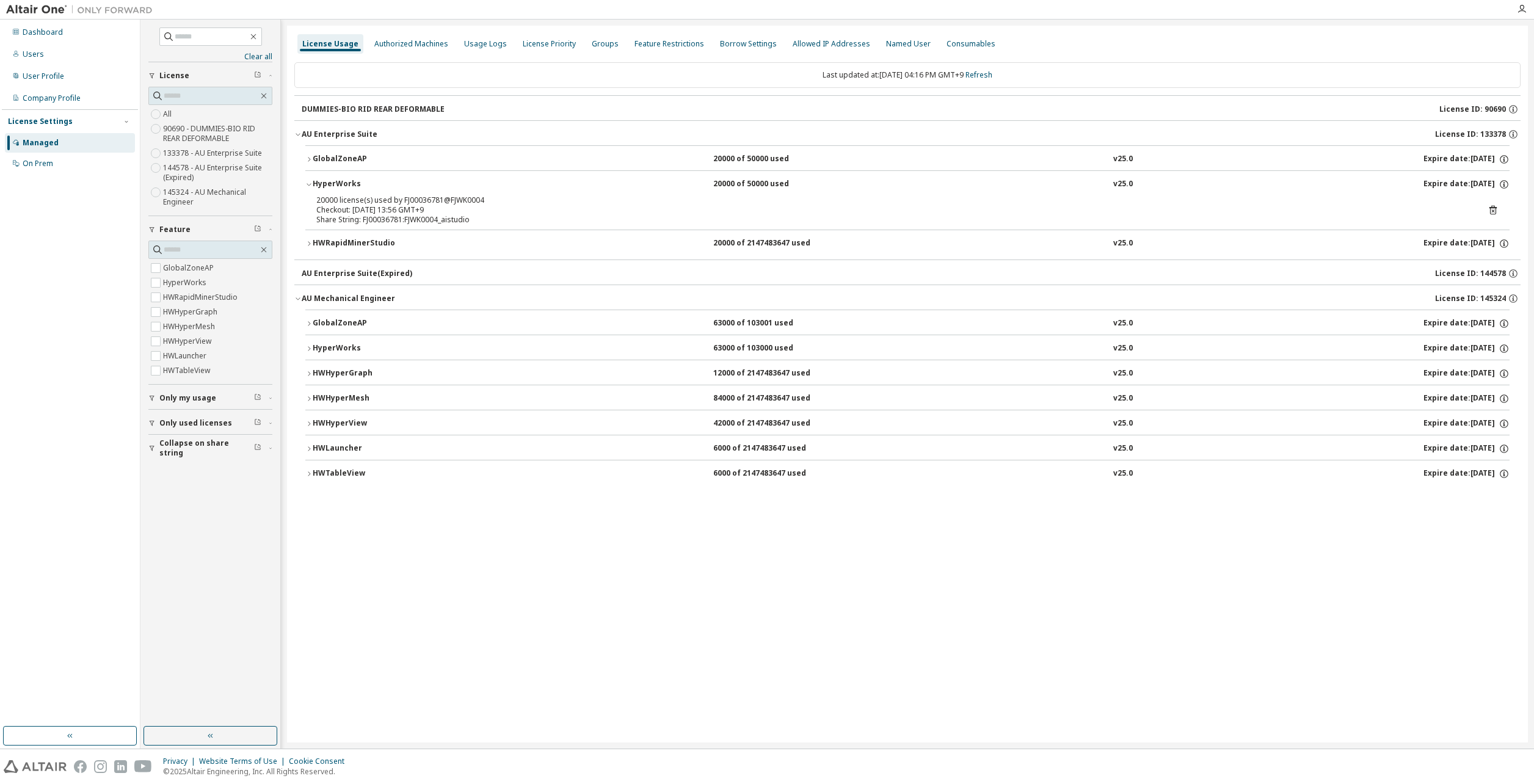
click at [308, 180] on icon "button" at bounding box center [309, 184] width 7 height 7
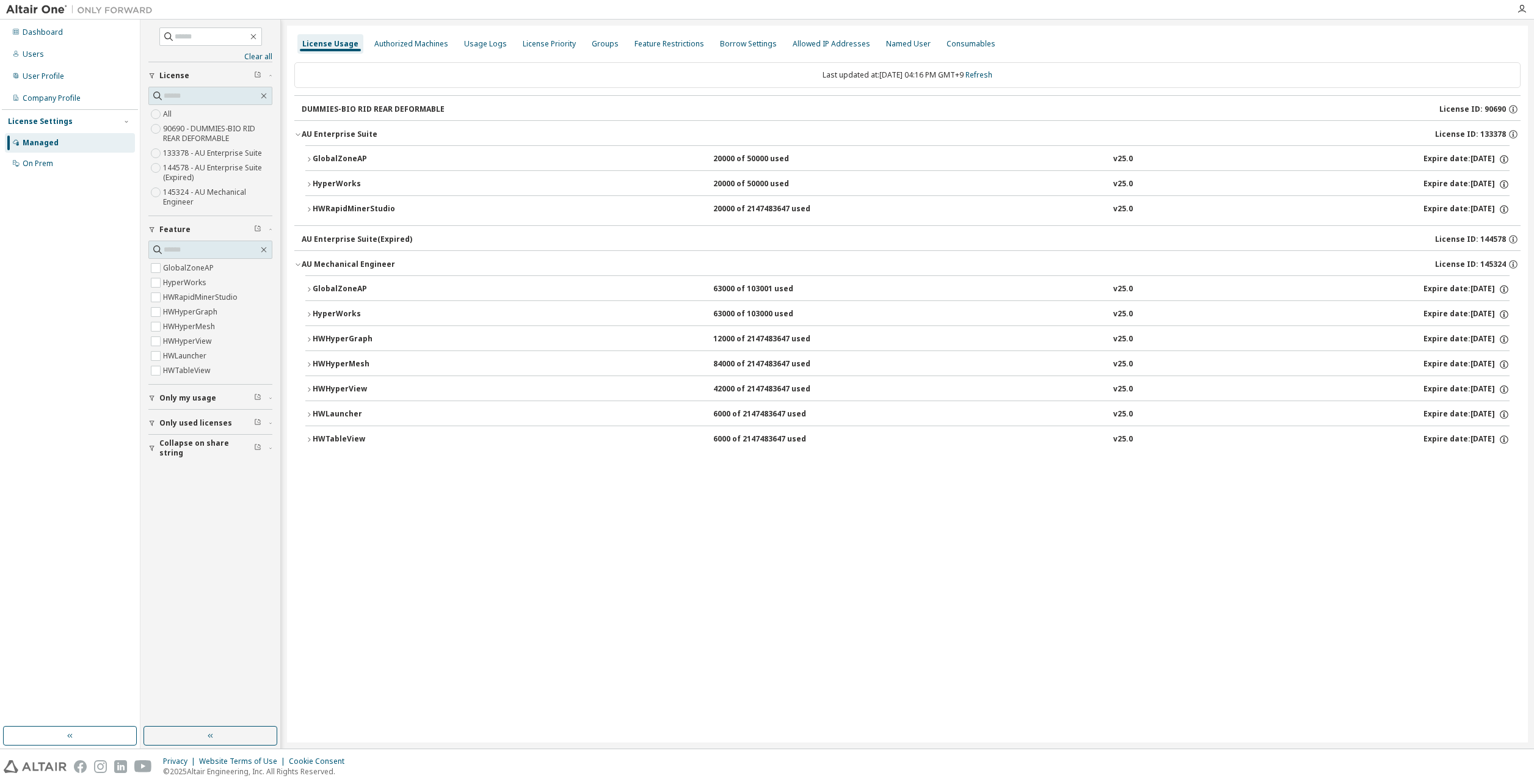
click at [308, 207] on icon "button" at bounding box center [309, 209] width 7 height 7
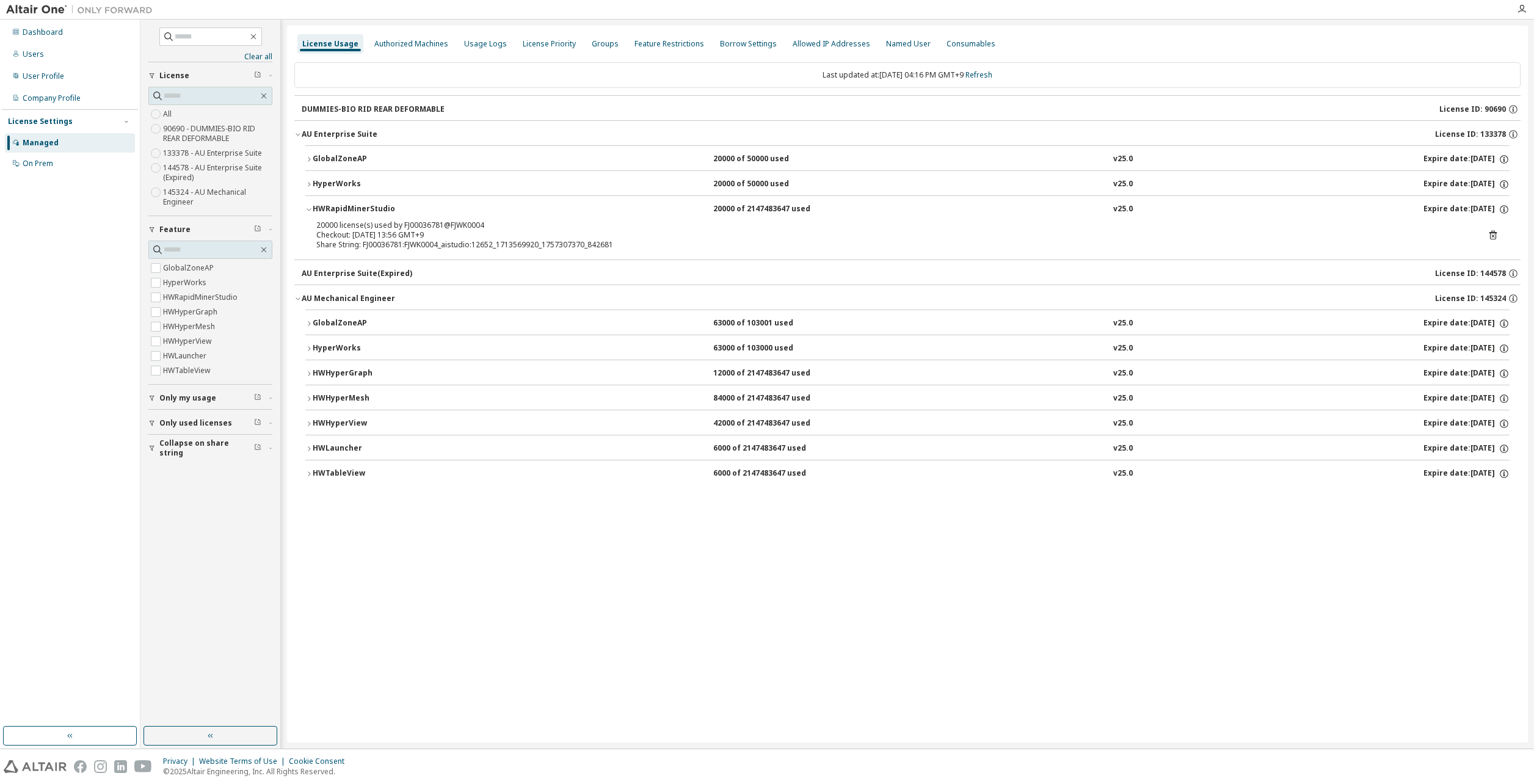
click at [306, 475] on icon "button" at bounding box center [309, 474] width 7 height 7
click at [305, 438] on div "GlobalZoneAP 63000 of 103001 used v25.0 Expire date: 2026-01-01 HyperWorks 6300…" at bounding box center [907, 417] width 1227 height 214
click at [308, 446] on icon "button" at bounding box center [309, 448] width 7 height 7
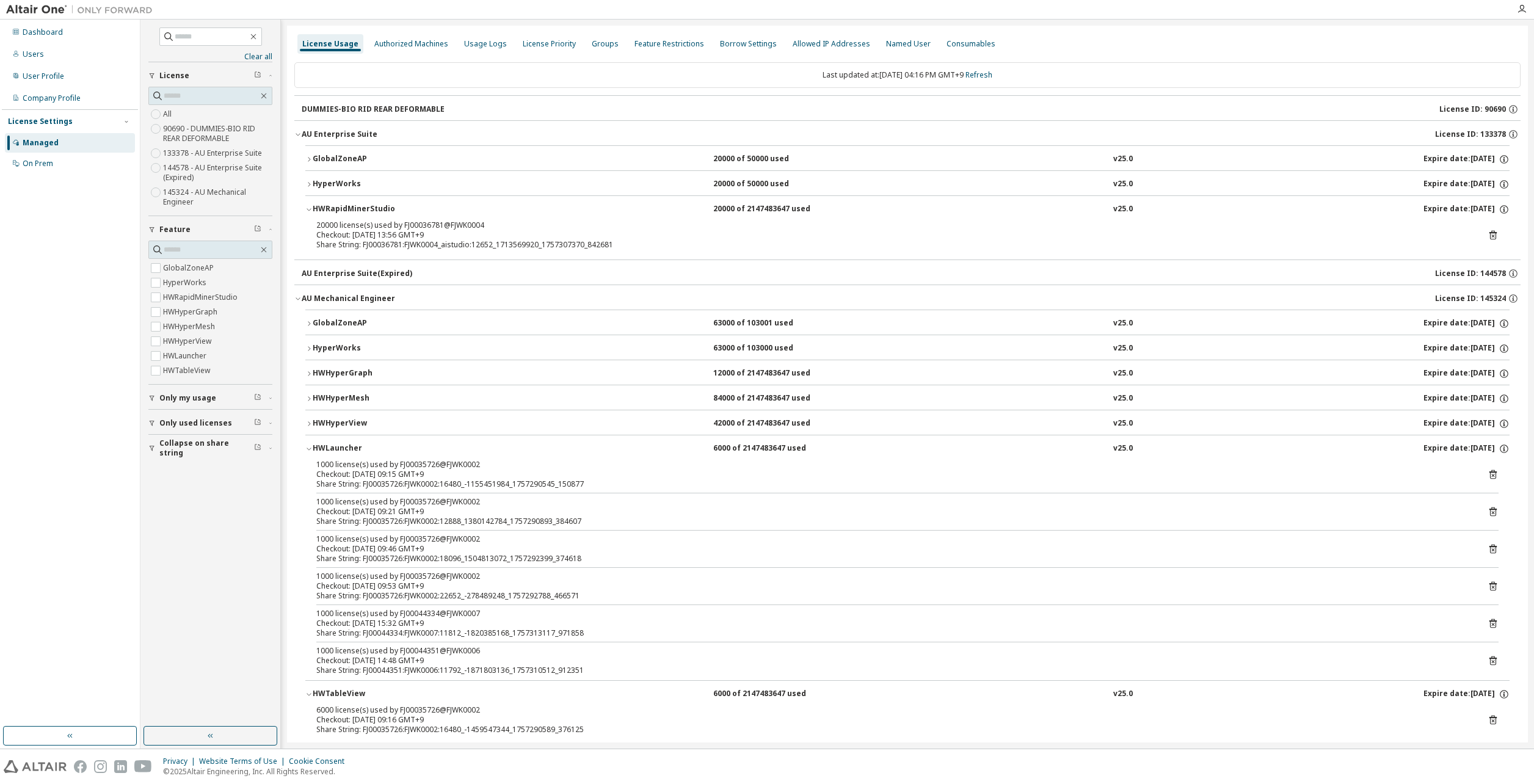
click at [308, 446] on icon "button" at bounding box center [309, 448] width 7 height 7
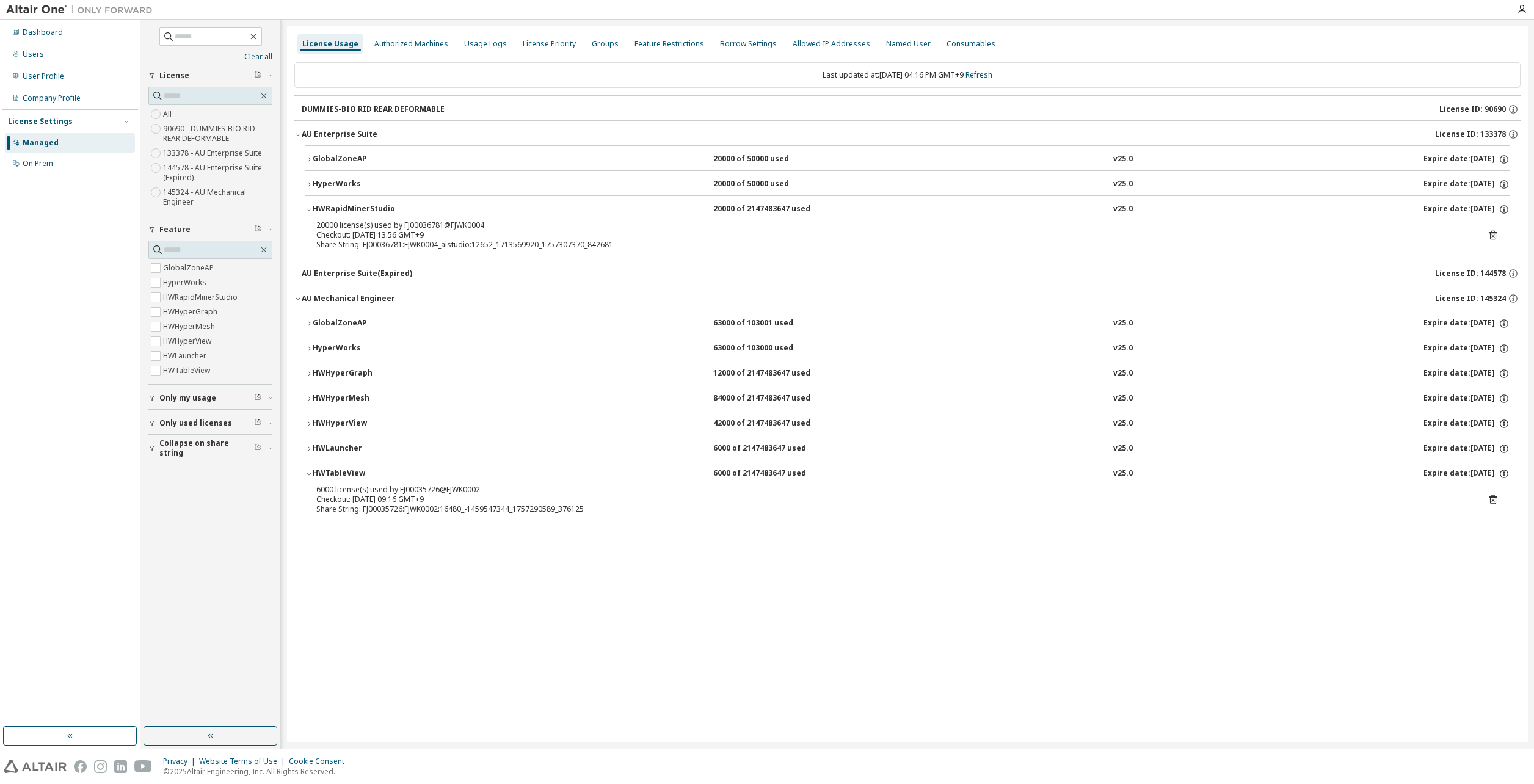
click at [306, 348] on icon "button" at bounding box center [309, 348] width 7 height 7
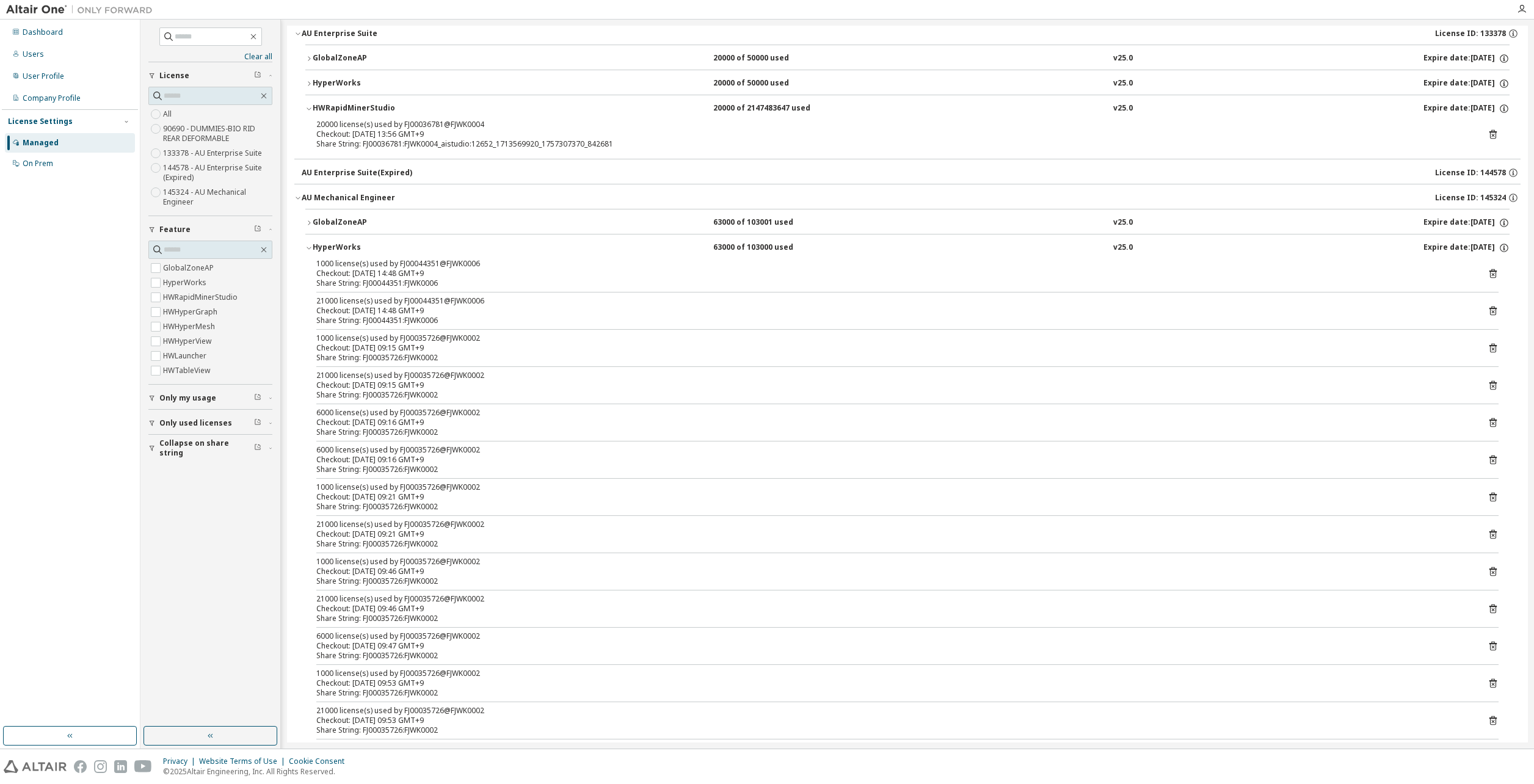
scroll to position [122, 0]
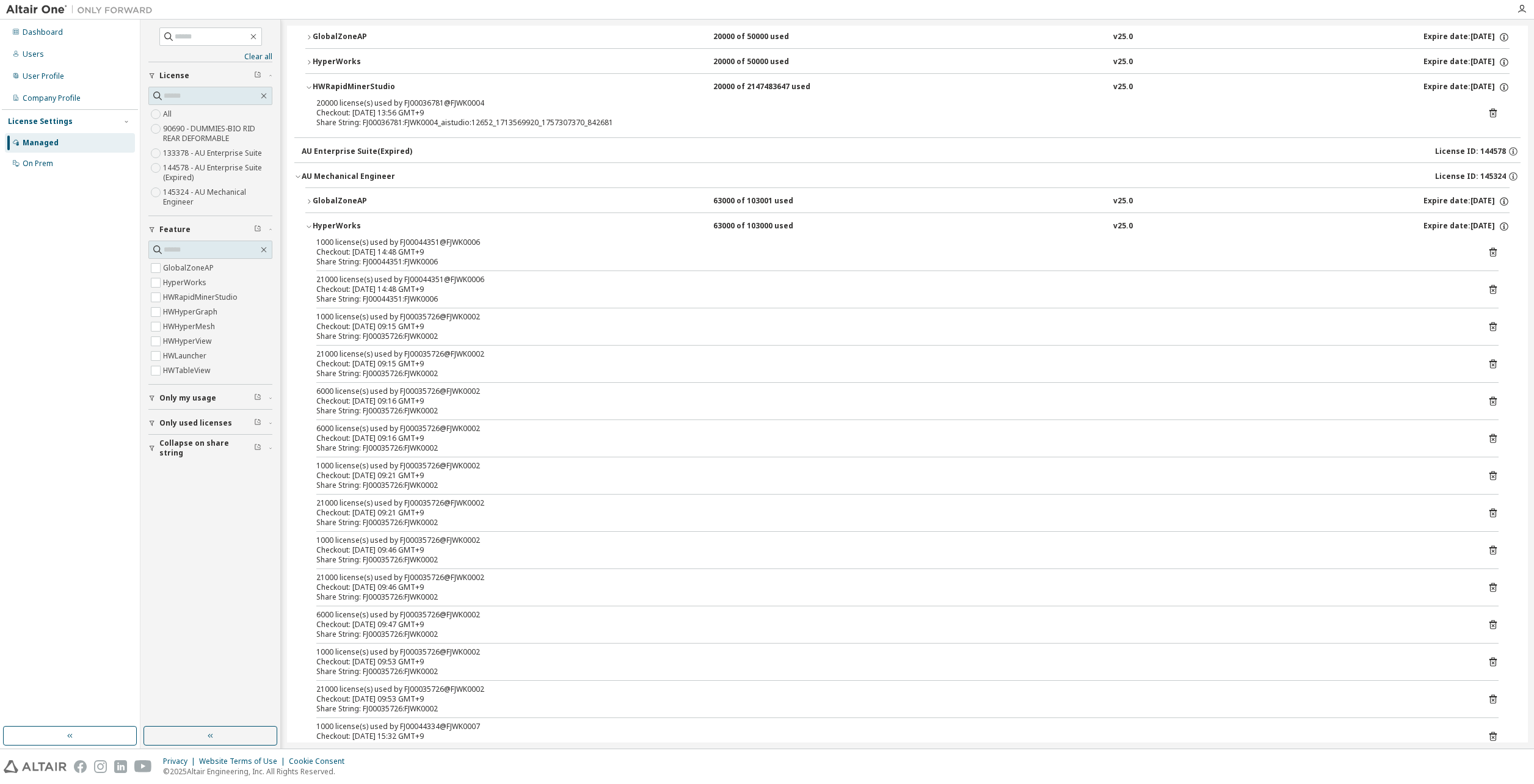
click at [307, 230] on icon "button" at bounding box center [309, 226] width 7 height 7
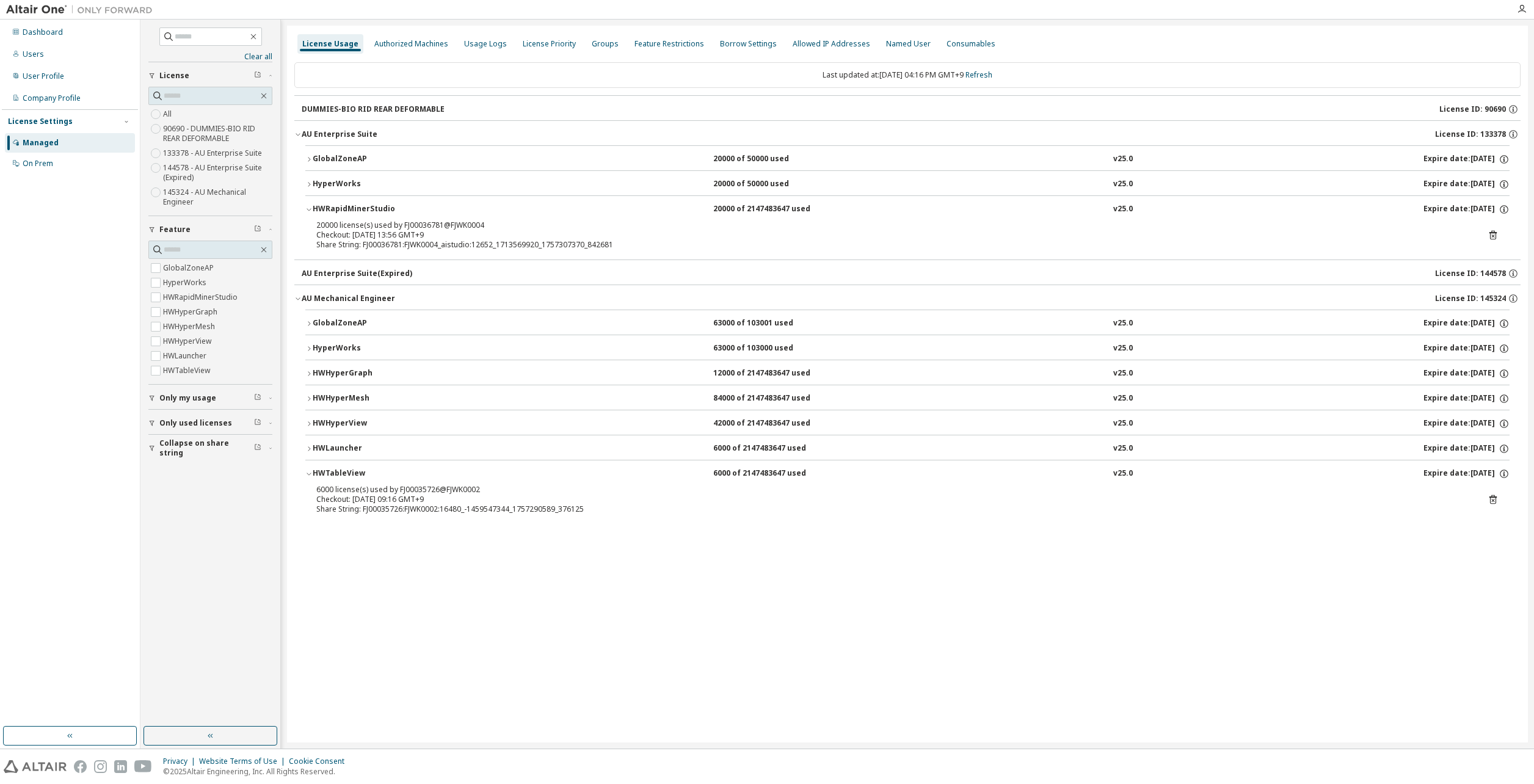
scroll to position [0, 0]
click at [308, 186] on icon "button" at bounding box center [309, 184] width 7 height 7
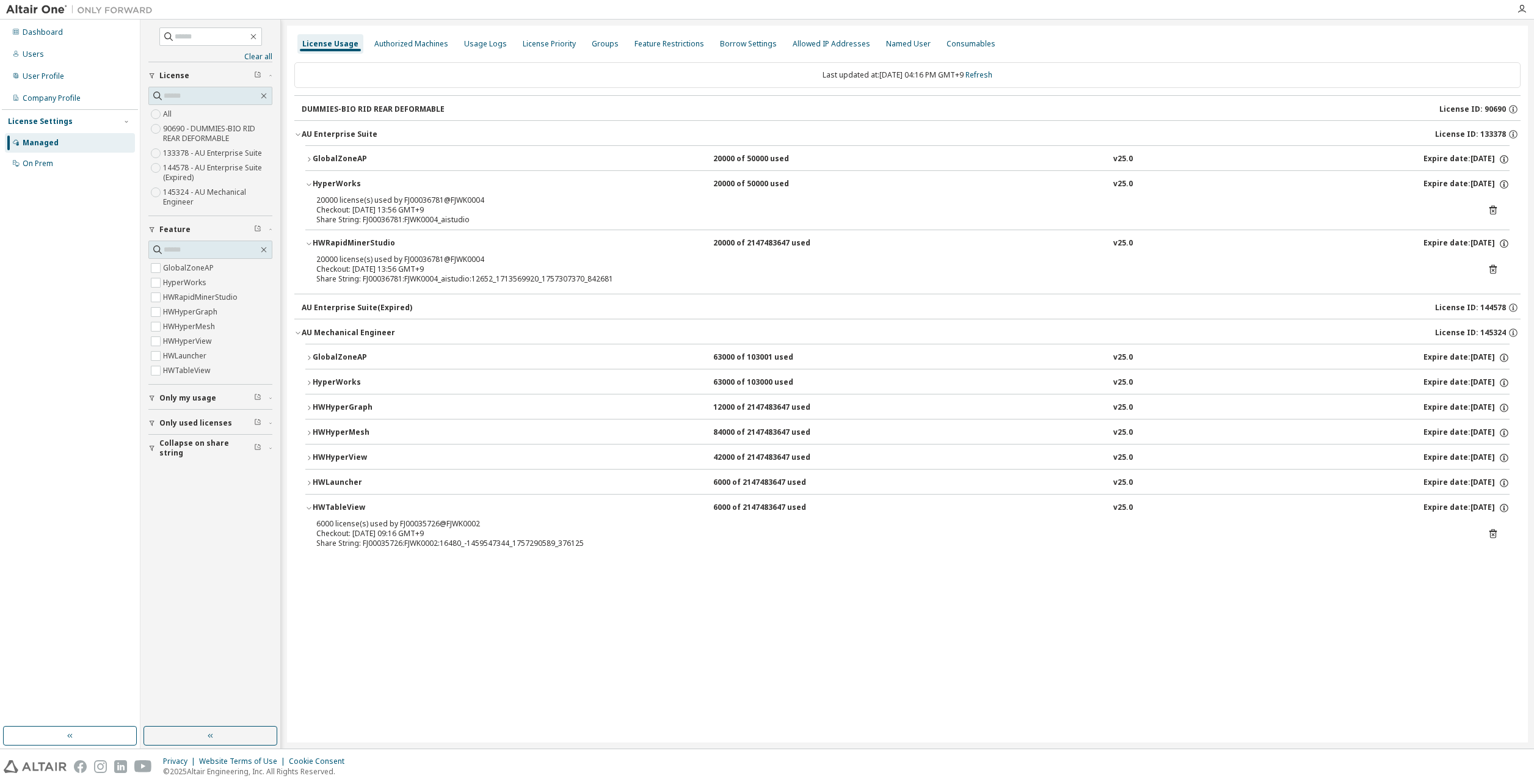
click at [308, 161] on icon "button" at bounding box center [309, 159] width 7 height 7
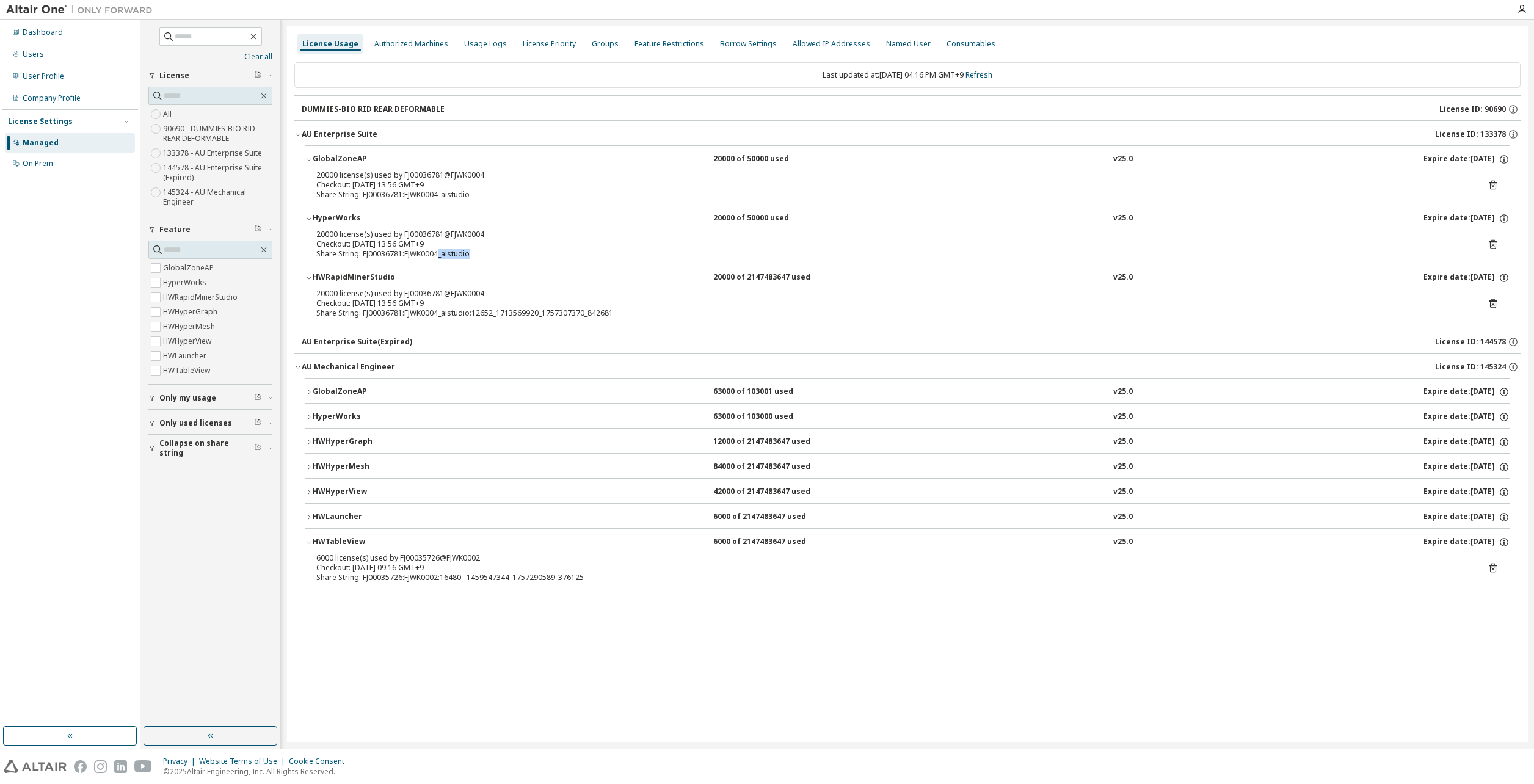
drag, startPoint x: 475, startPoint y: 254, endPoint x: 438, endPoint y: 259, distance: 37.3
click at [438, 259] on div "Share String: FJ00036781:FJWK0004_aistudio" at bounding box center [893, 254] width 1153 height 10
drag, startPoint x: 438, startPoint y: 259, endPoint x: 388, endPoint y: 198, distance: 78.9
click at [388, 198] on div "Share String: FJ00036781:FJWK0004_aistudio" at bounding box center [893, 195] width 1153 height 10
click at [383, 190] on div "Share String: FJ00036781:FJWK0004_aistudio" at bounding box center [893, 195] width 1153 height 10
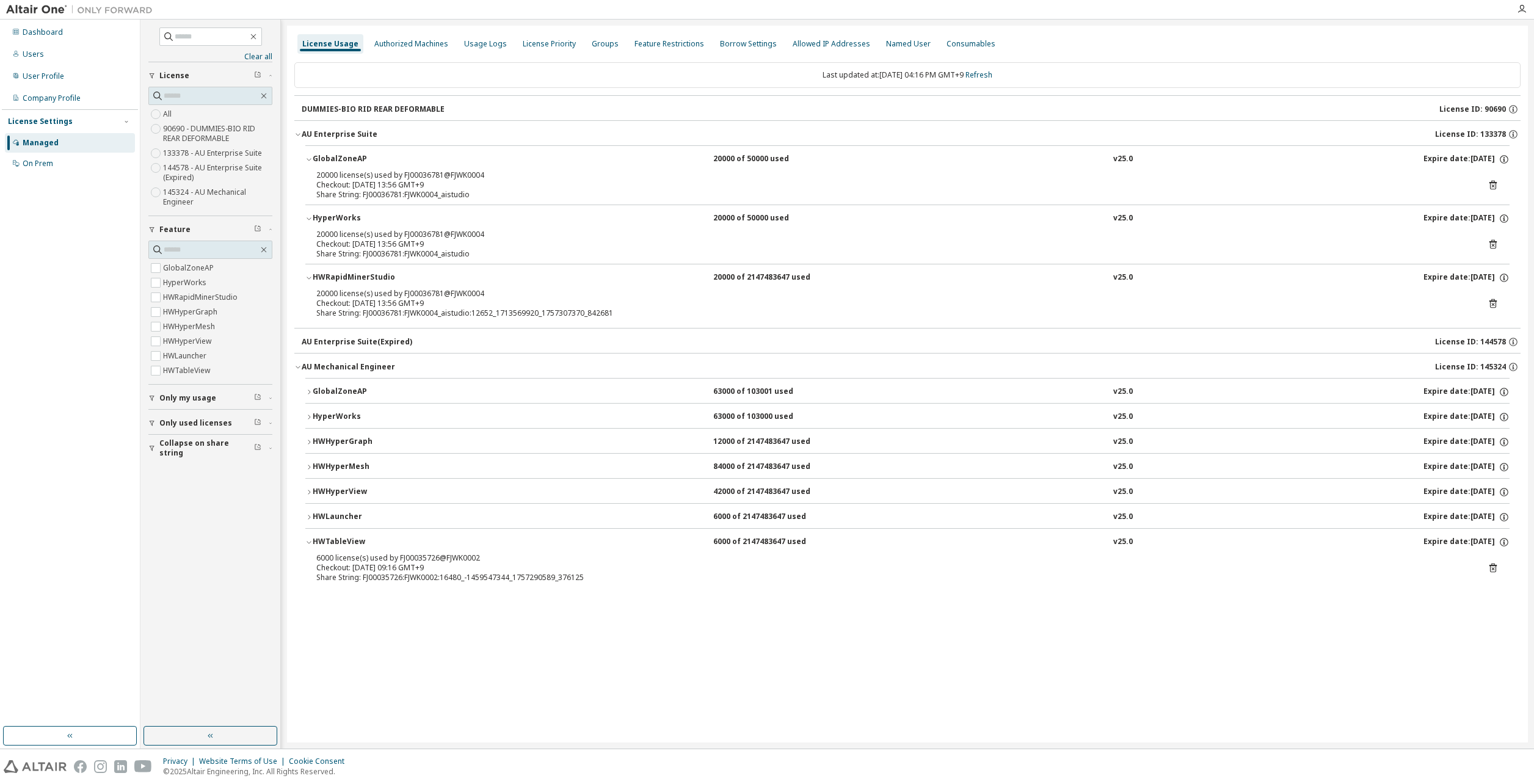
click at [306, 392] on icon "button" at bounding box center [309, 391] width 7 height 7
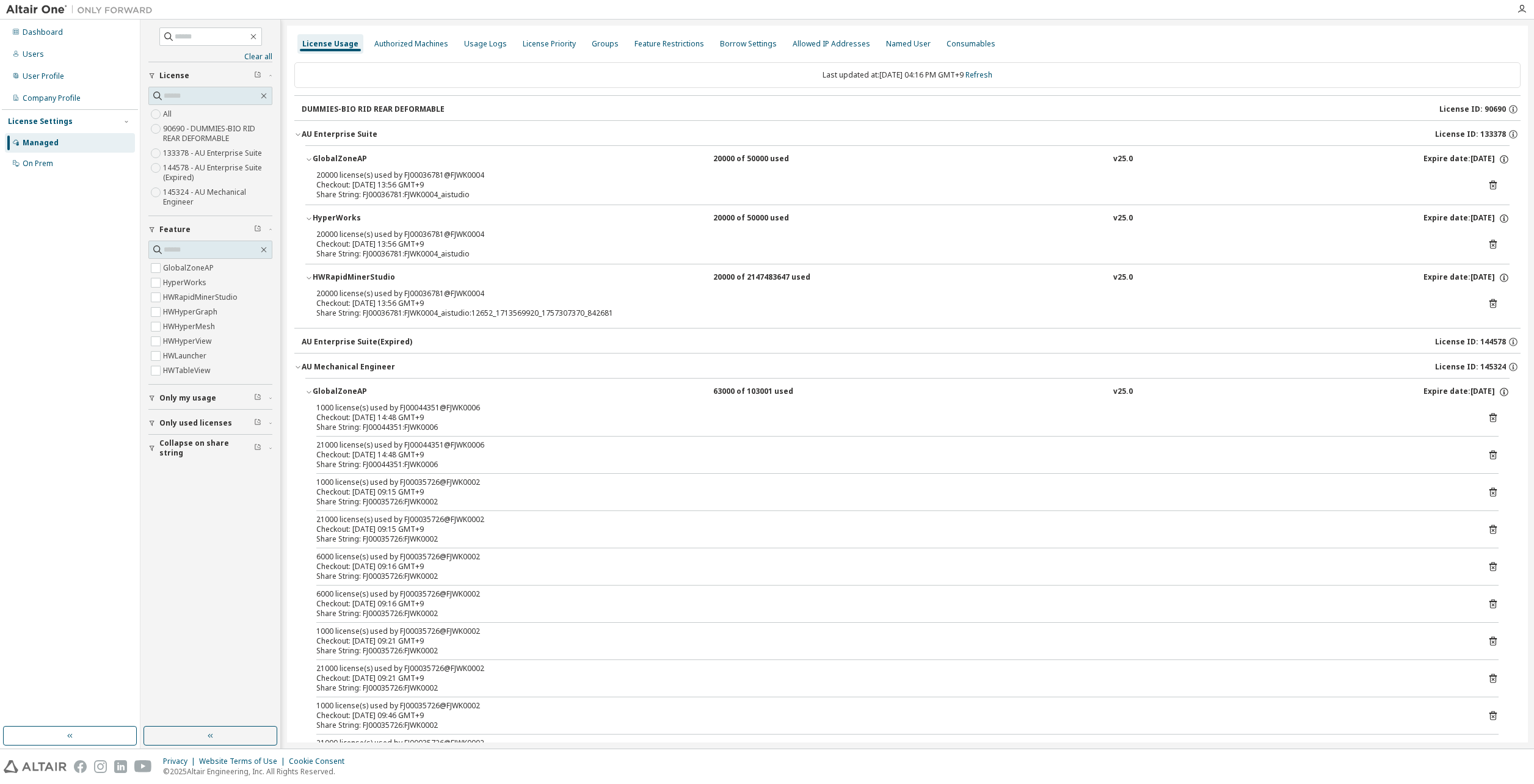
click at [306, 392] on icon "button" at bounding box center [309, 391] width 7 height 7
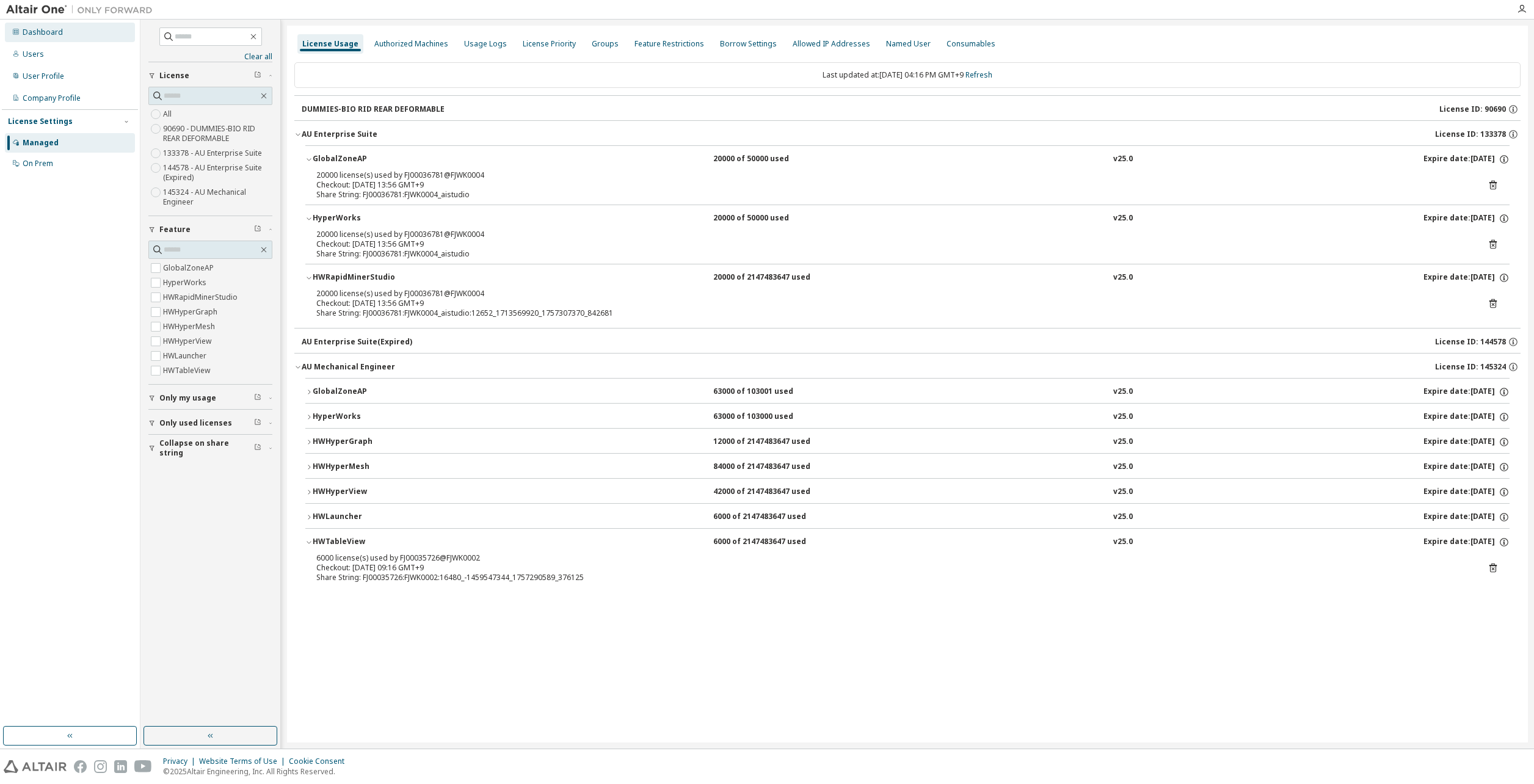
click at [68, 35] on div "Dashboard" at bounding box center [70, 32] width 130 height 20
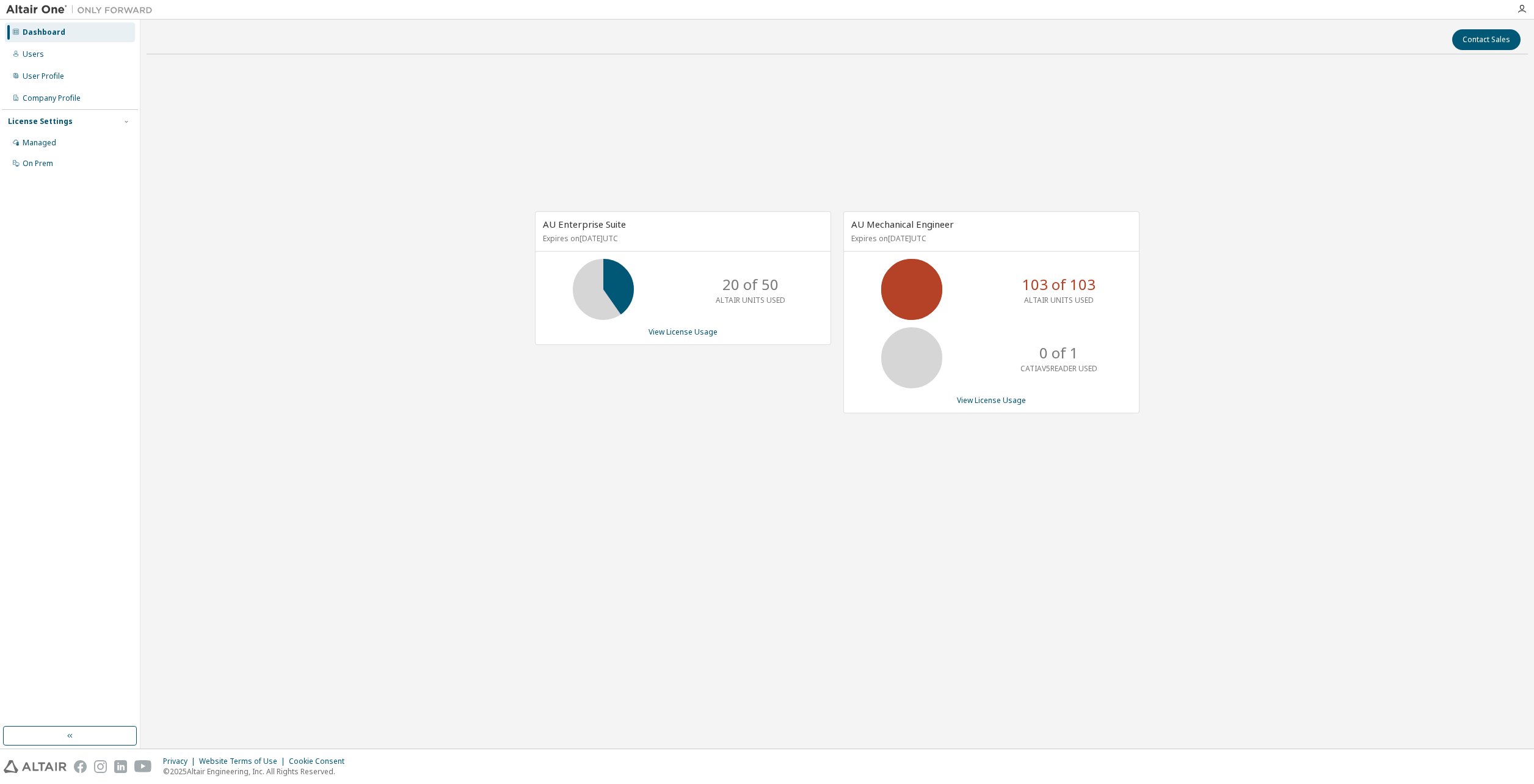
click at [849, 497] on div "AU Enterprise Suite Expires on [DATE] UTC 20 of 50 ALTAIR UNITS USED View Licen…" at bounding box center [837, 319] width 1382 height 510
click at [29, 49] on div "Users" at bounding box center [33, 54] width 21 height 10
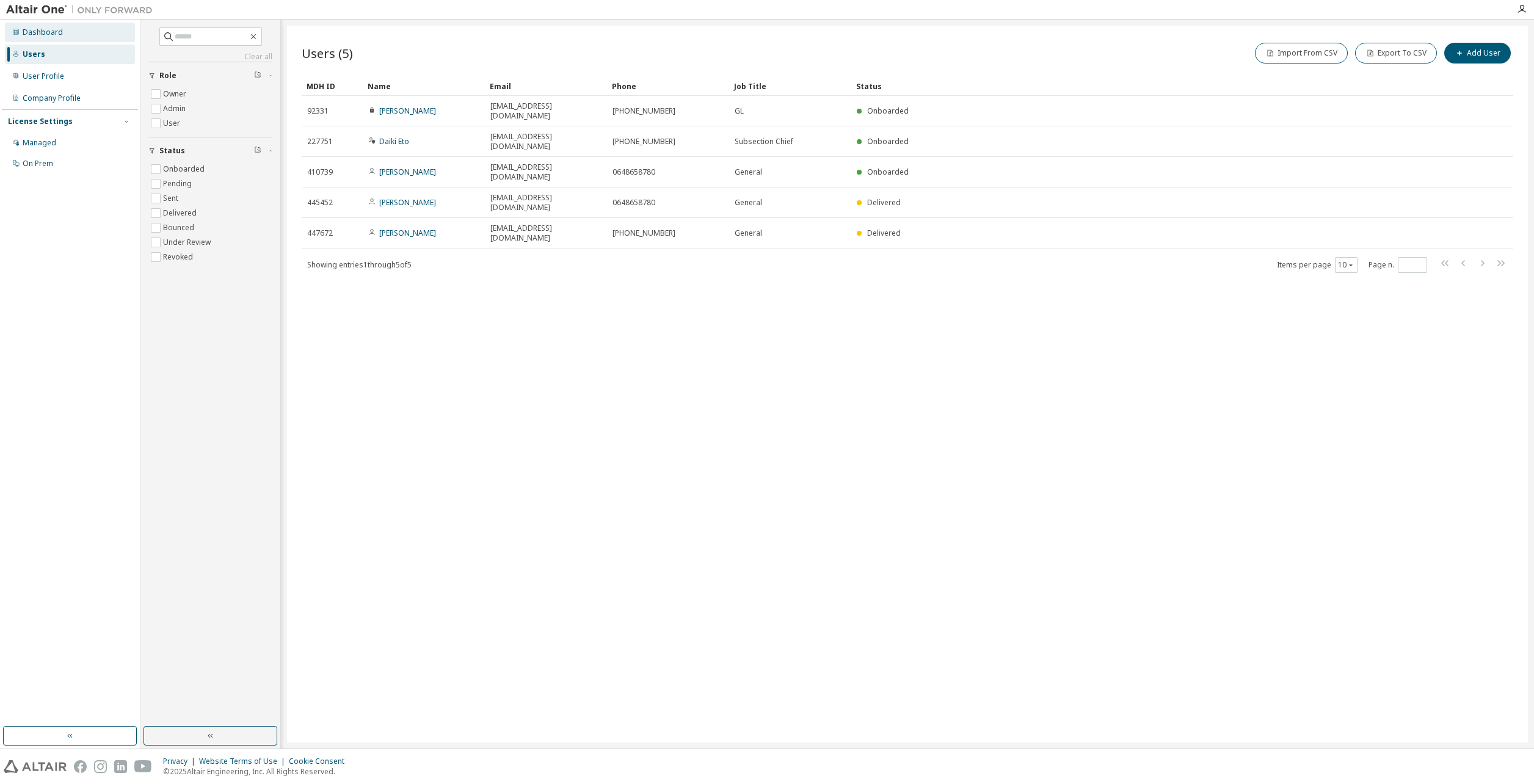
click at [38, 35] on div "Dashboard" at bounding box center [42, 32] width 40 height 10
